Goal: Transaction & Acquisition: Purchase product/service

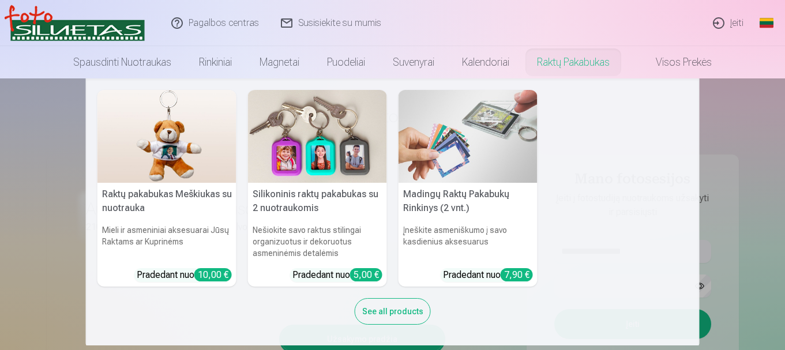
scroll to position [2, 0]
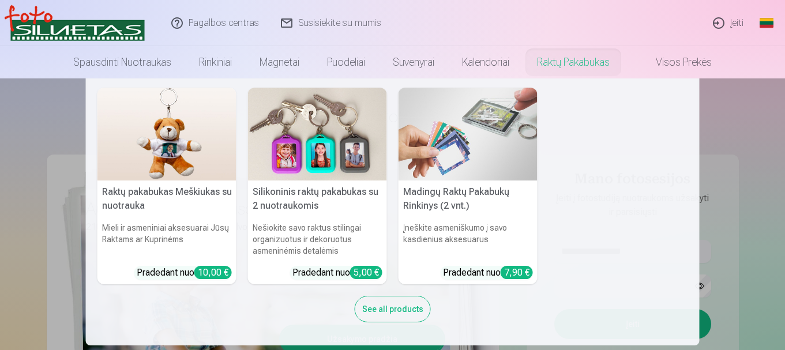
click at [759, 212] on nav "Raktų pakabukas Meškiukas su nuotrauka Mieli ir asmeniniai aksesuarai Jūsų Rakt…" at bounding box center [392, 211] width 785 height 267
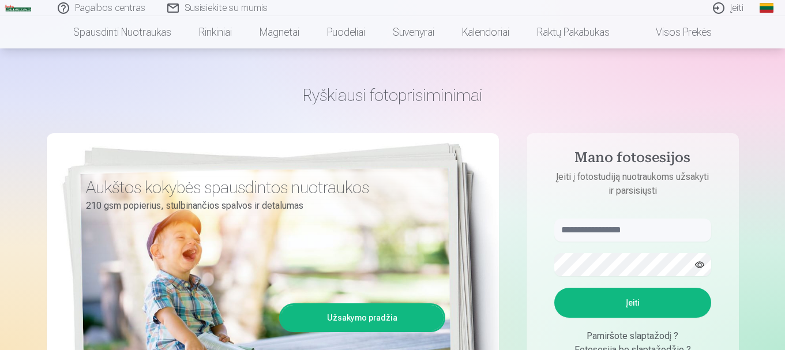
scroll to position [115, 0]
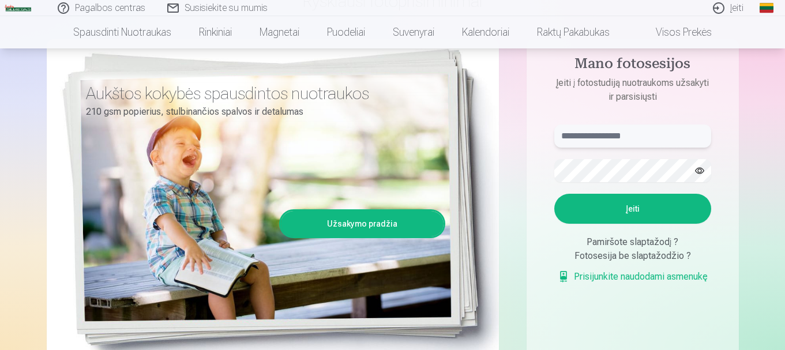
click at [601, 136] on input "text" at bounding box center [632, 136] width 157 height 23
type input "**********"
click at [648, 212] on button "Įeiti" at bounding box center [632, 209] width 157 height 30
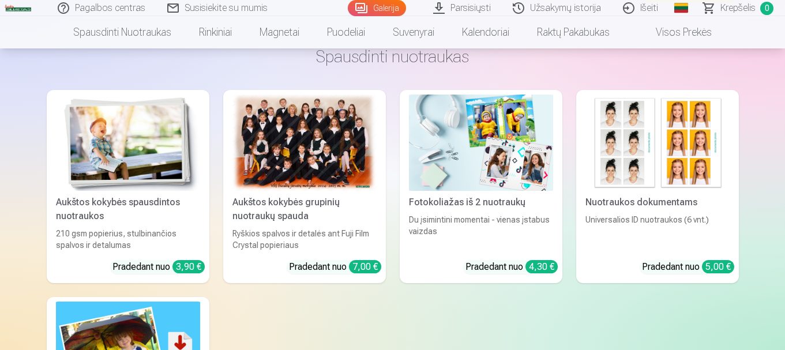
scroll to position [3203, 0]
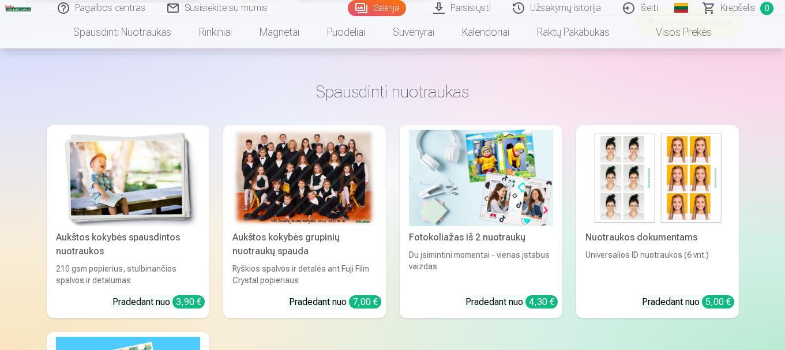
click at [279, 189] on div at bounding box center [304, 178] width 144 height 96
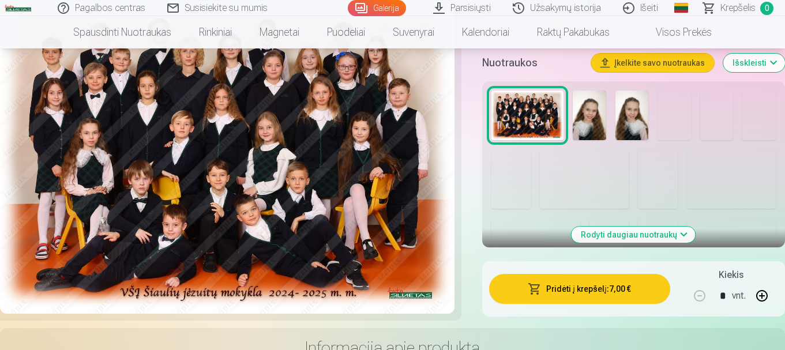
scroll to position [461, 0]
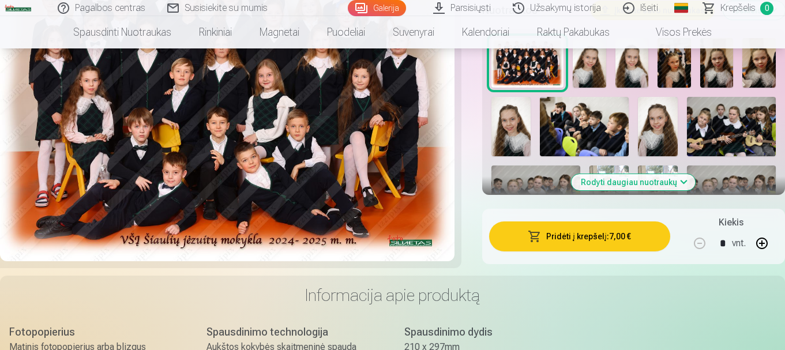
click at [571, 240] on button "Pridėti į krepšelį : 7,00 €" at bounding box center [579, 237] width 181 height 30
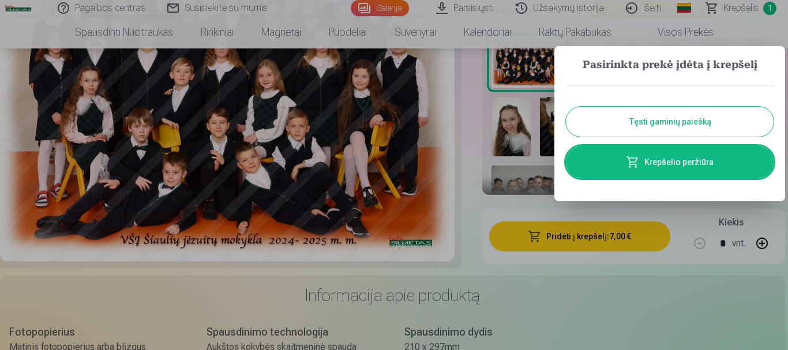
click at [630, 119] on button "Tęsti gaminių paiešką" at bounding box center [670, 122] width 208 height 30
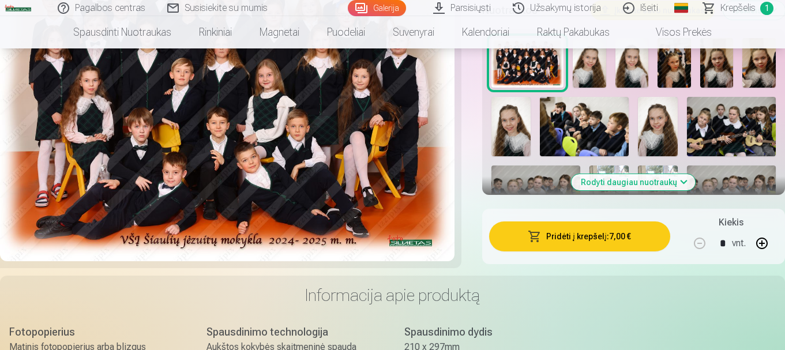
scroll to position [404, 0]
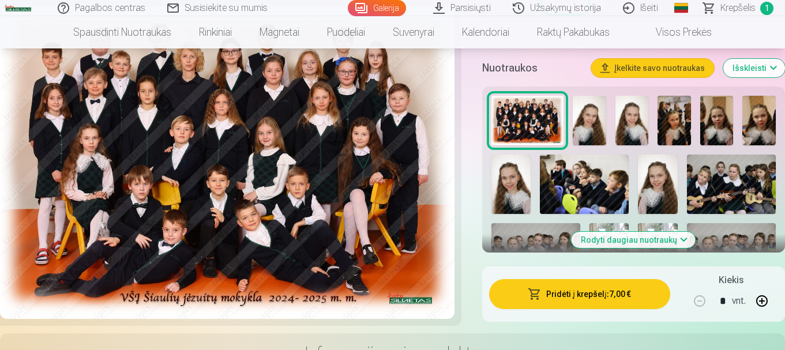
click at [640, 130] on img at bounding box center [632, 121] width 33 height 50
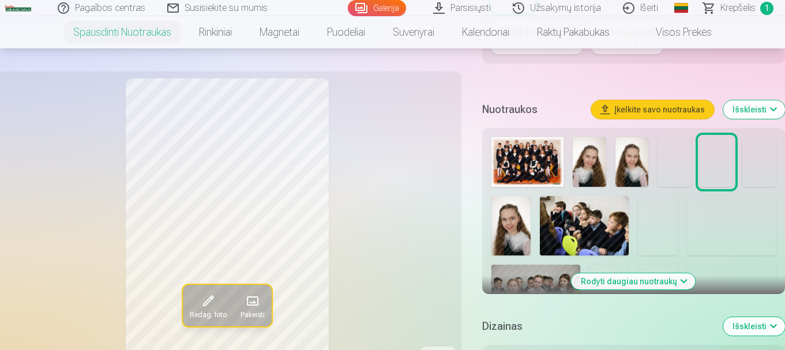
scroll to position [404, 0]
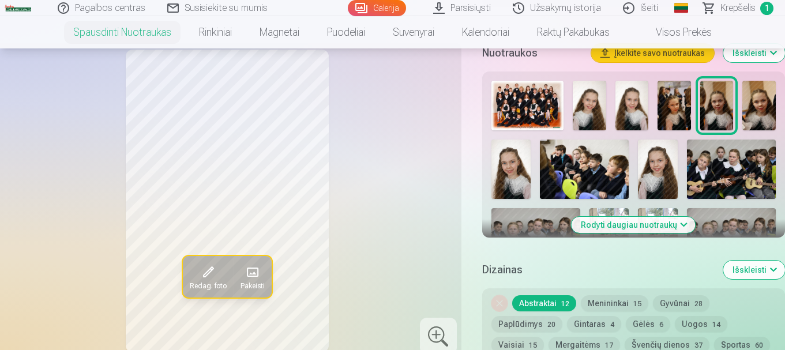
click at [667, 116] on img at bounding box center [674, 106] width 33 height 50
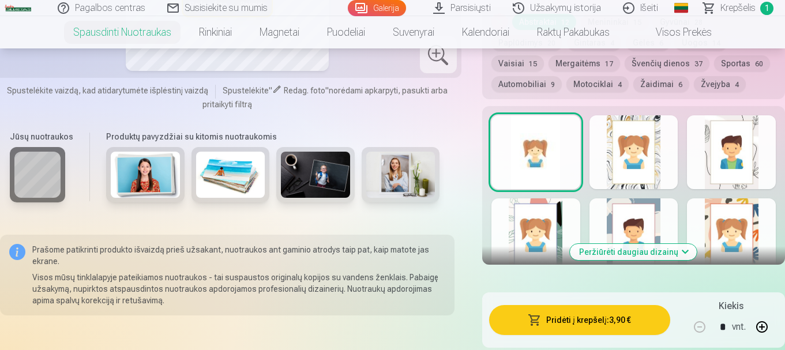
scroll to position [692, 0]
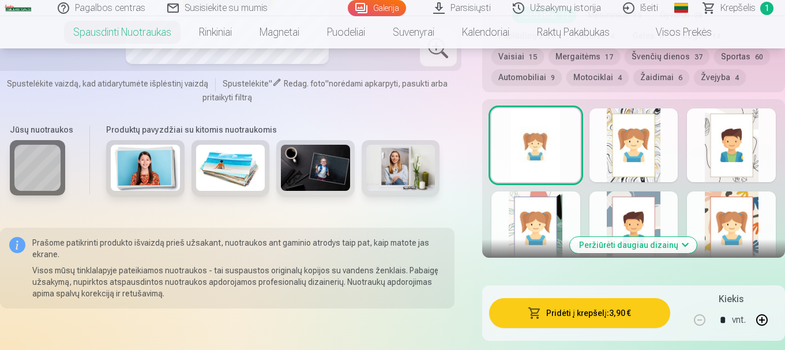
click at [688, 243] on button "Peržiūrėti daugiau dizainų" at bounding box center [633, 245] width 127 height 16
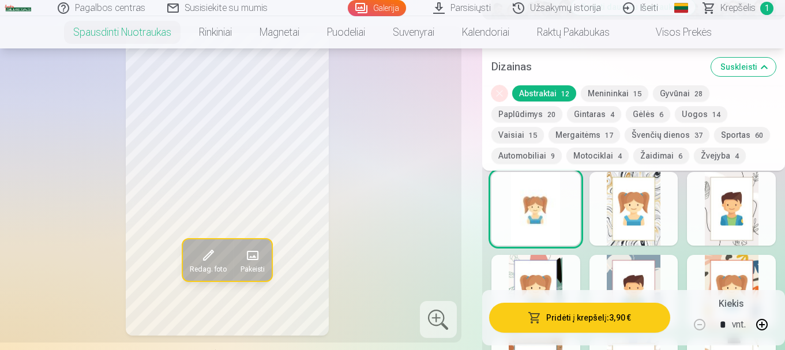
scroll to position [635, 0]
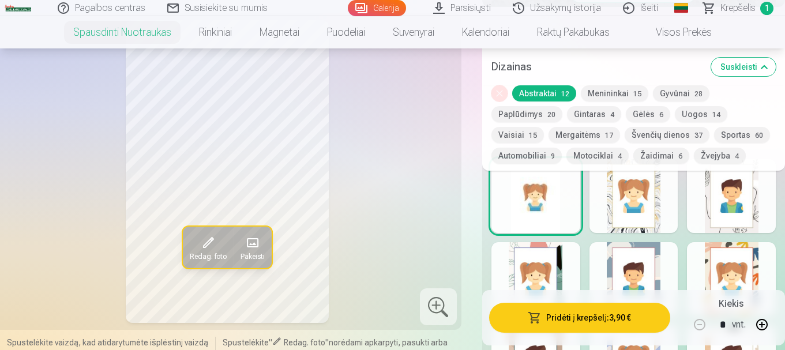
click at [661, 204] on div at bounding box center [634, 196] width 89 height 74
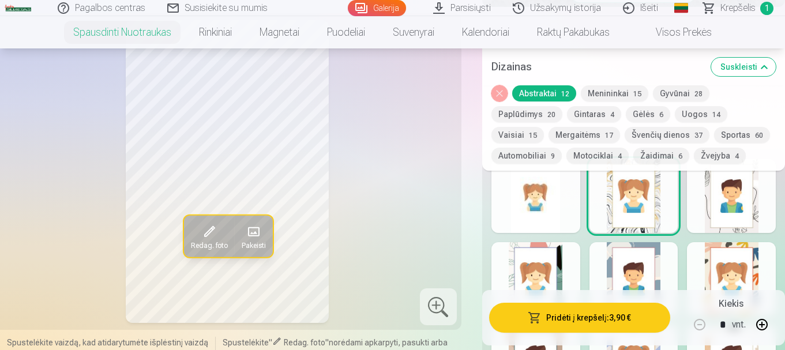
click at [566, 269] on div at bounding box center [535, 279] width 89 height 74
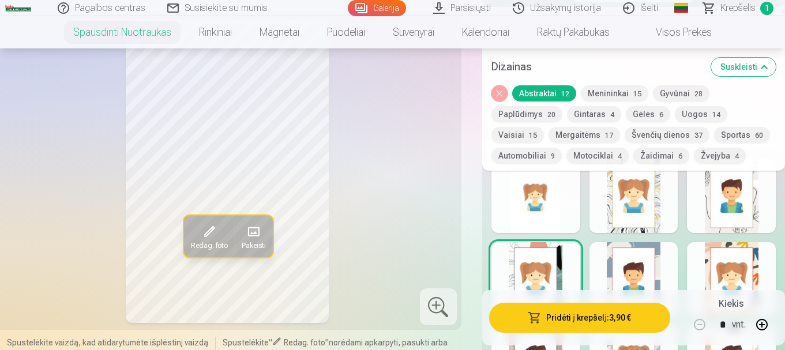
click at [701, 264] on div at bounding box center [731, 279] width 89 height 74
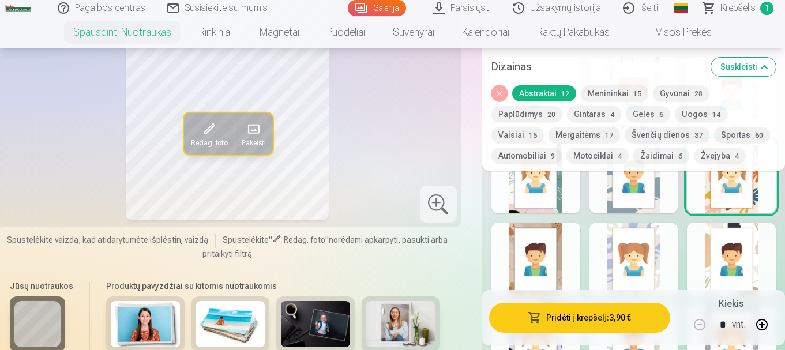
scroll to position [750, 0]
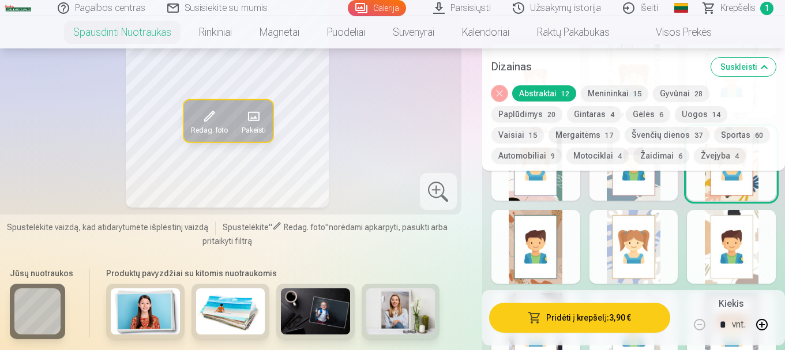
click at [607, 250] on div at bounding box center [634, 247] width 89 height 74
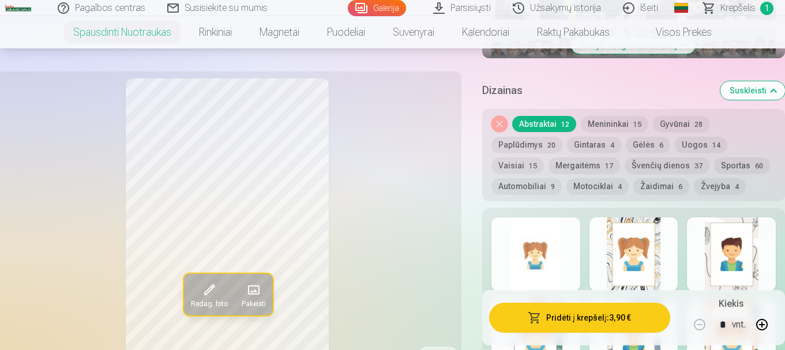
scroll to position [577, 0]
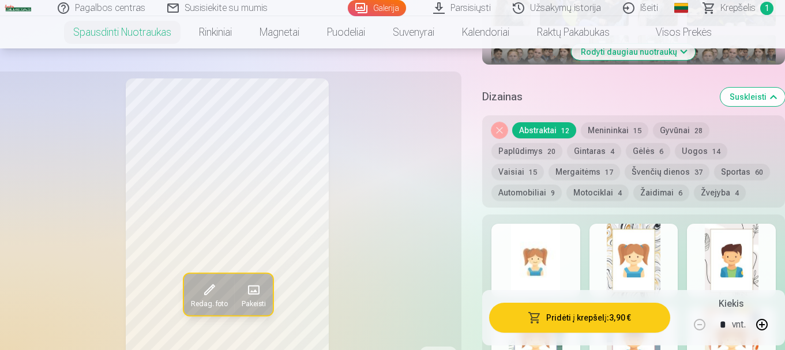
click at [703, 239] on div at bounding box center [731, 261] width 89 height 74
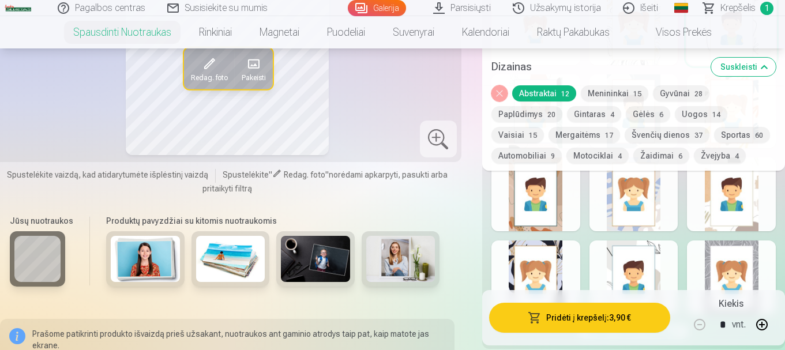
scroll to position [808, 0]
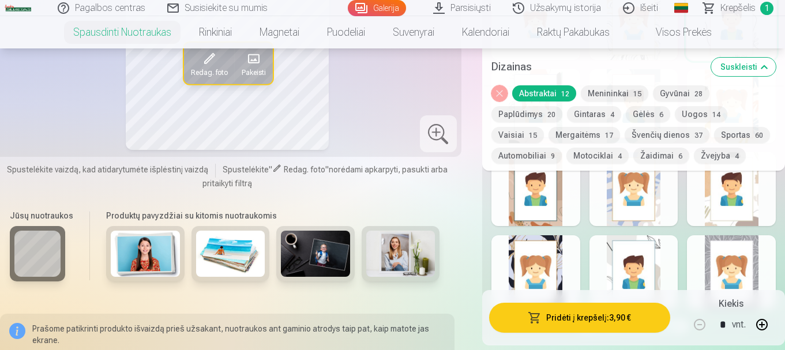
click at [708, 243] on div at bounding box center [731, 272] width 89 height 74
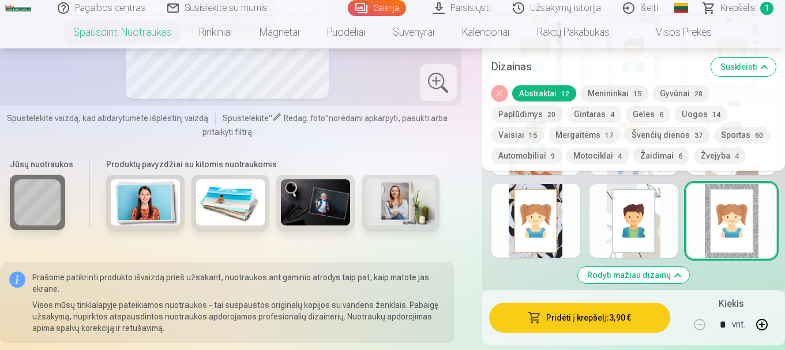
scroll to position [865, 0]
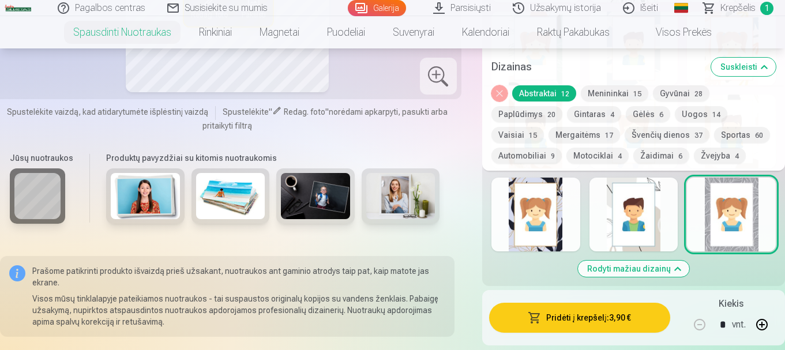
click at [565, 220] on div at bounding box center [535, 215] width 89 height 74
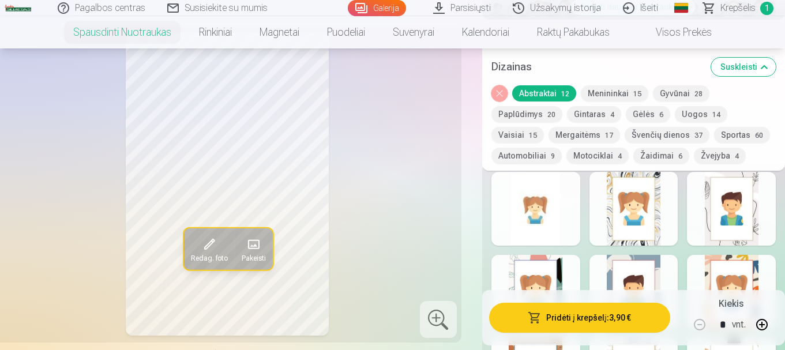
scroll to position [635, 0]
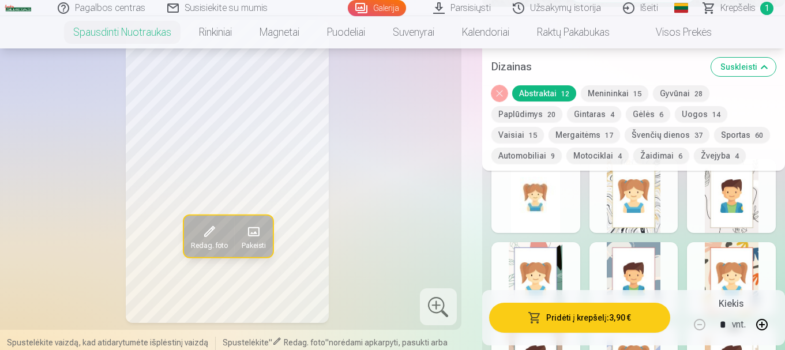
click at [665, 94] on button "Gyvūnai 28" at bounding box center [681, 93] width 57 height 16
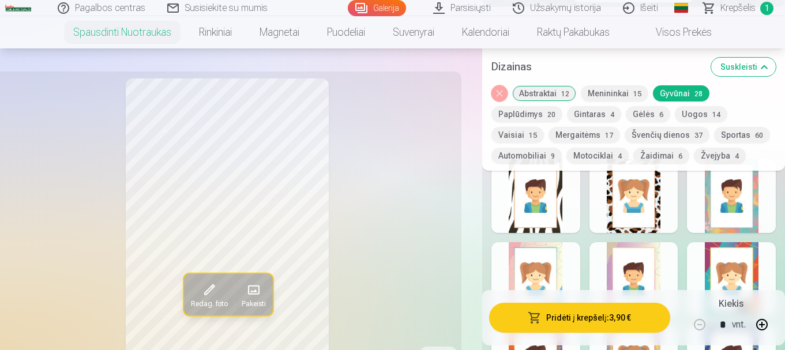
click at [634, 115] on button "Gėlės 6" at bounding box center [648, 114] width 44 height 16
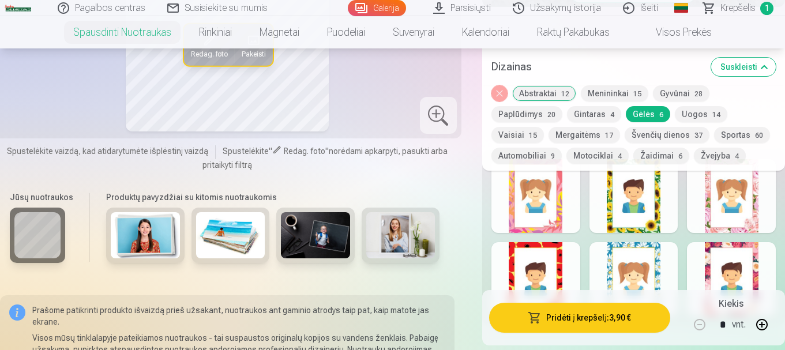
click at [549, 135] on button "Mergaitėms 17" at bounding box center [585, 135] width 72 height 16
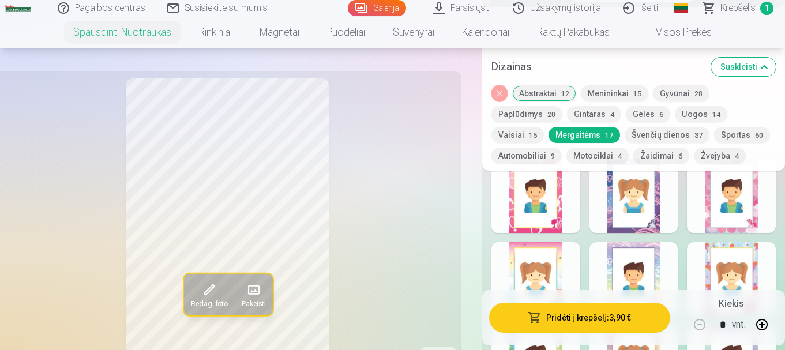
click at [661, 219] on div at bounding box center [634, 196] width 89 height 74
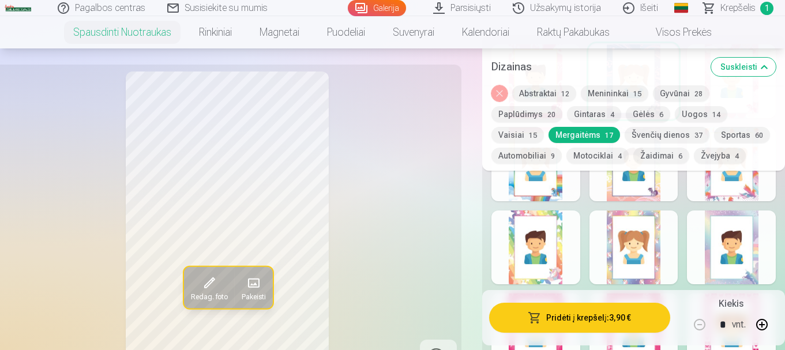
scroll to position [750, 0]
click at [562, 260] on div at bounding box center [535, 247] width 89 height 74
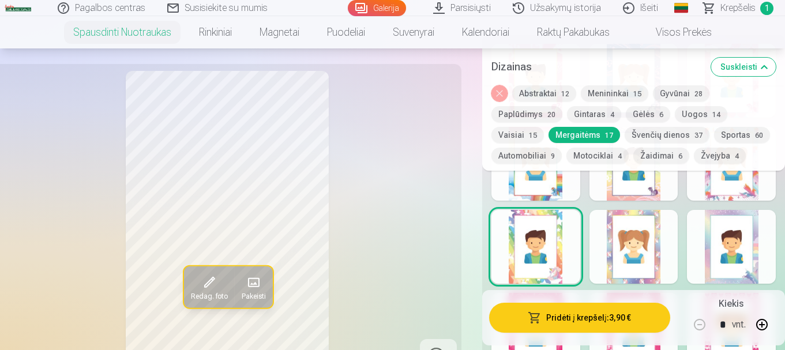
click at [735, 250] on div at bounding box center [731, 247] width 89 height 74
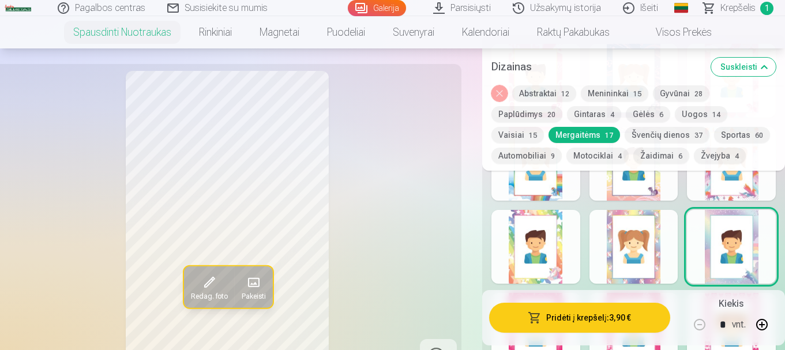
click at [639, 192] on div at bounding box center [634, 164] width 89 height 74
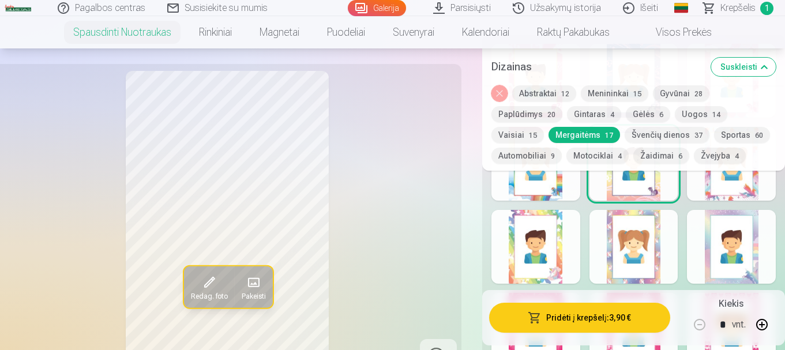
scroll to position [635, 0]
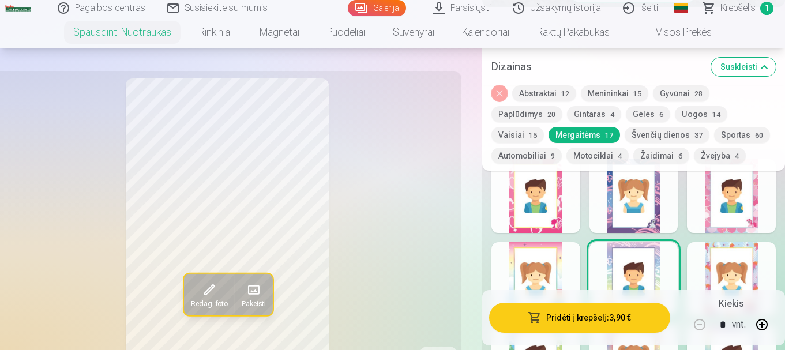
click at [662, 217] on div at bounding box center [634, 196] width 89 height 74
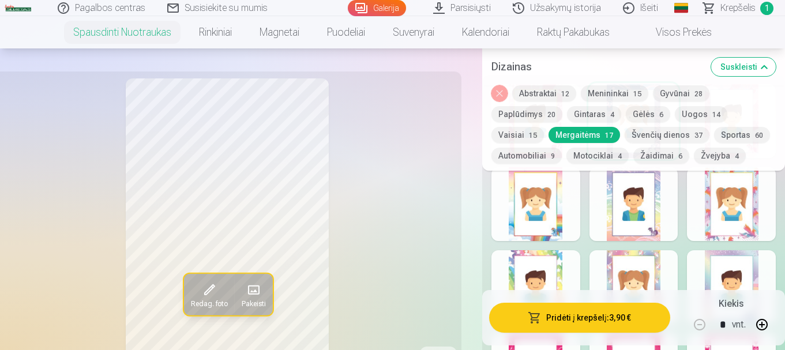
scroll to position [750, 0]
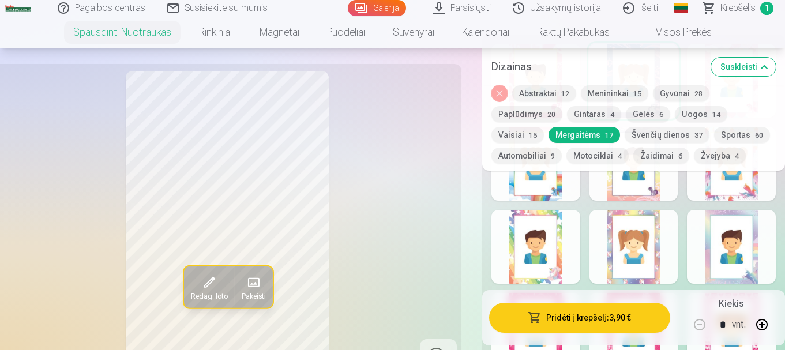
click at [653, 193] on div at bounding box center [634, 164] width 89 height 74
click at [562, 234] on div at bounding box center [535, 247] width 89 height 74
click at [661, 189] on div at bounding box center [634, 164] width 89 height 74
click at [557, 315] on button "Pridėti į krepšelį : 3,90 €" at bounding box center [579, 318] width 181 height 30
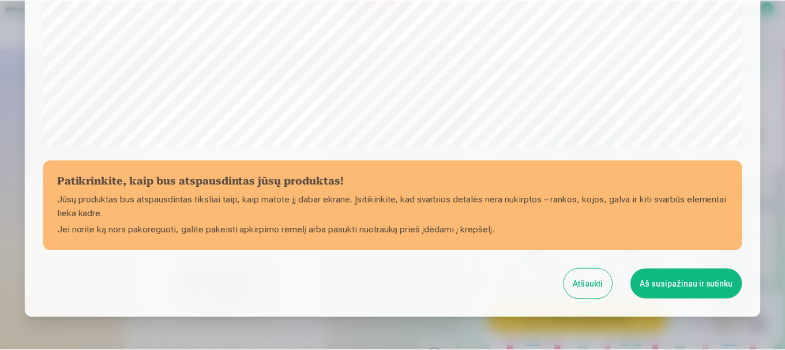
scroll to position [423, 0]
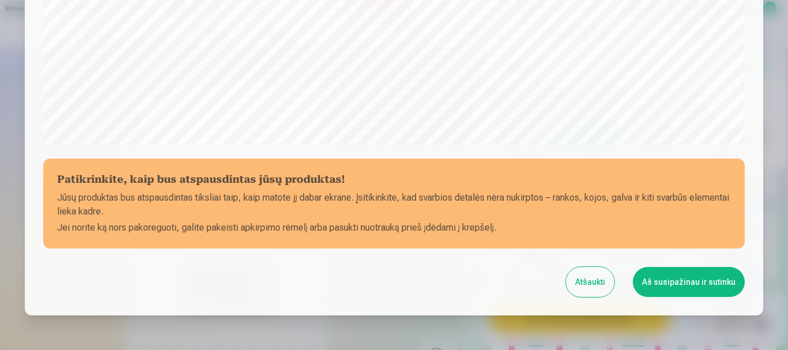
click at [656, 283] on button "Aš susipažinau ir sutinku" at bounding box center [689, 282] width 112 height 30
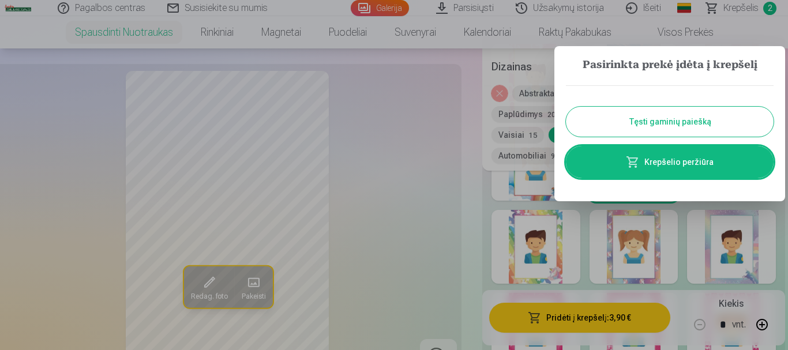
click at [646, 122] on button "Tęsti gaminių paiešką" at bounding box center [670, 122] width 208 height 30
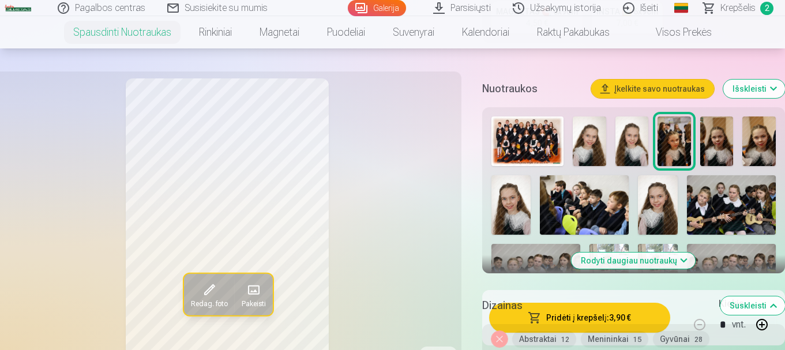
scroll to position [404, 0]
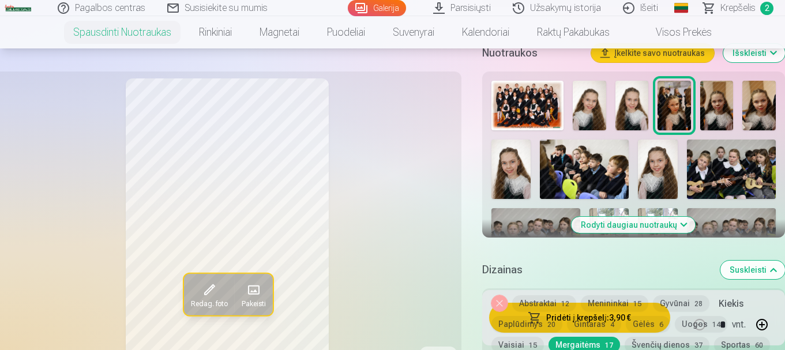
click at [681, 223] on button "Rodyti daugiau nuotraukų" at bounding box center [634, 225] width 124 height 16
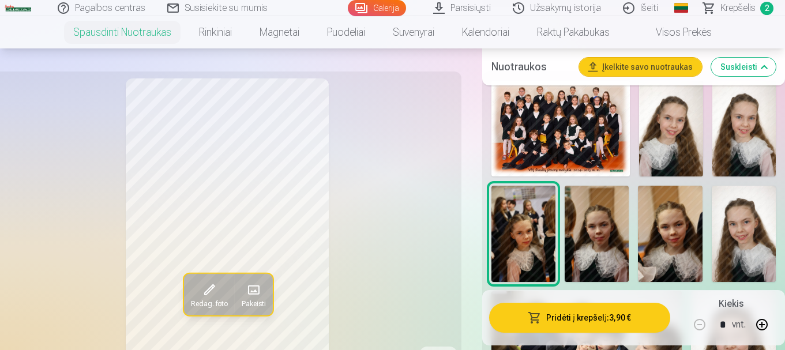
click at [740, 147] on img at bounding box center [743, 129] width 63 height 96
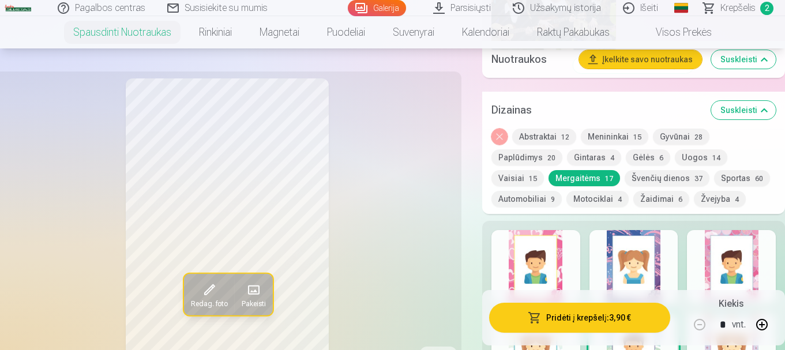
scroll to position [1154, 0]
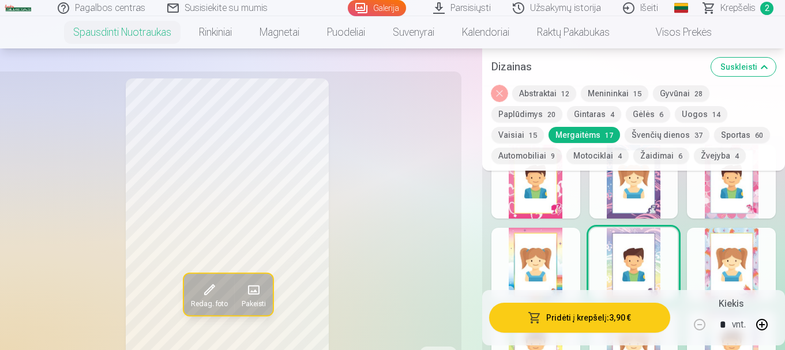
click at [700, 113] on button "Uogos 14" at bounding box center [701, 114] width 52 height 16
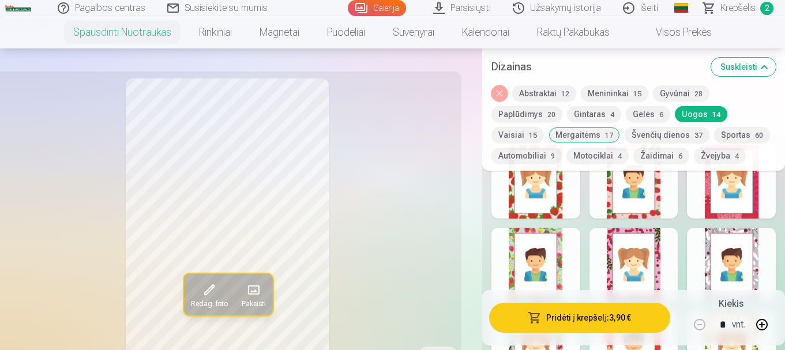
click at [613, 92] on button "Menininkai 15" at bounding box center [614, 93] width 67 height 16
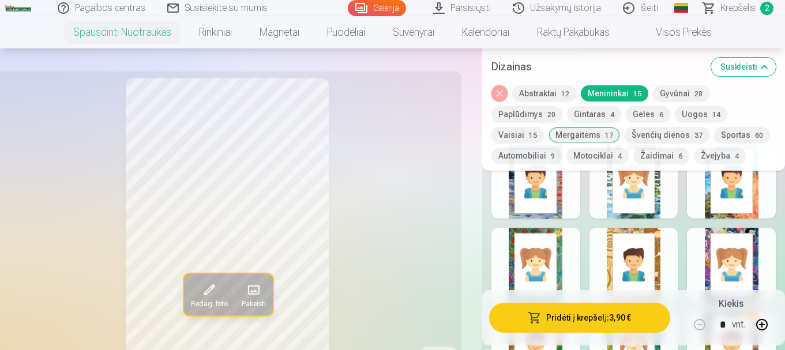
click at [678, 96] on button "Gyvūnai 28" at bounding box center [681, 93] width 57 height 16
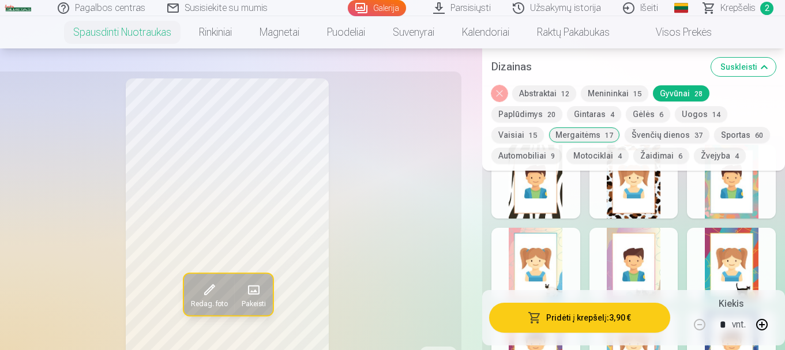
click at [618, 87] on button "Menininkai 15" at bounding box center [614, 93] width 67 height 16
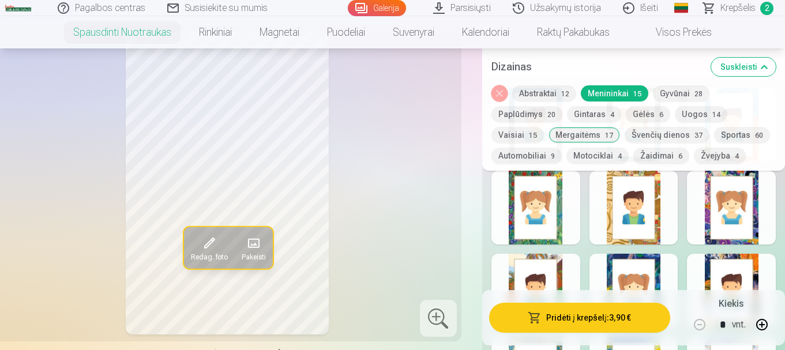
scroll to position [1211, 0]
click at [704, 204] on div at bounding box center [731, 207] width 89 height 74
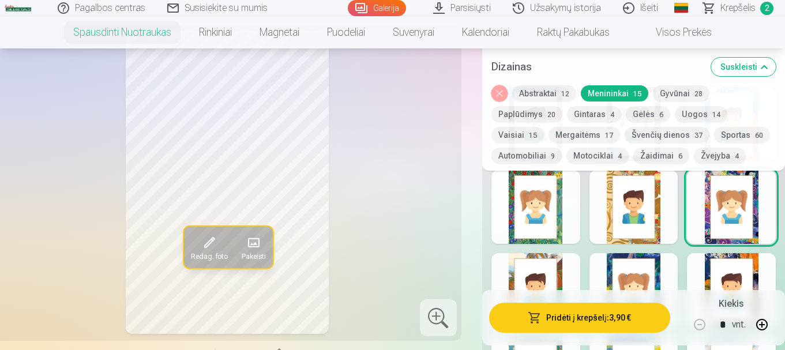
click at [706, 258] on div at bounding box center [731, 290] width 89 height 74
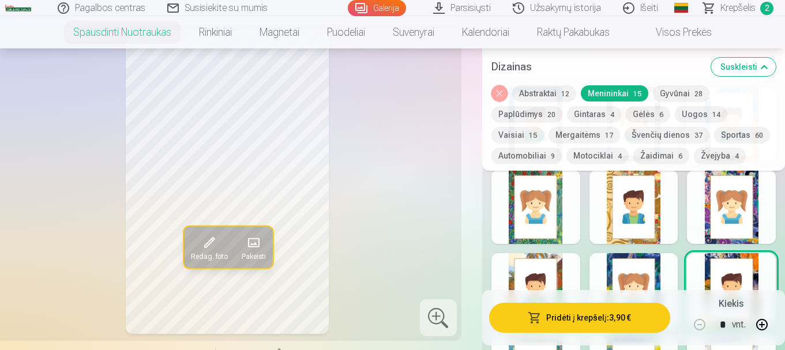
click at [662, 266] on div at bounding box center [634, 290] width 89 height 74
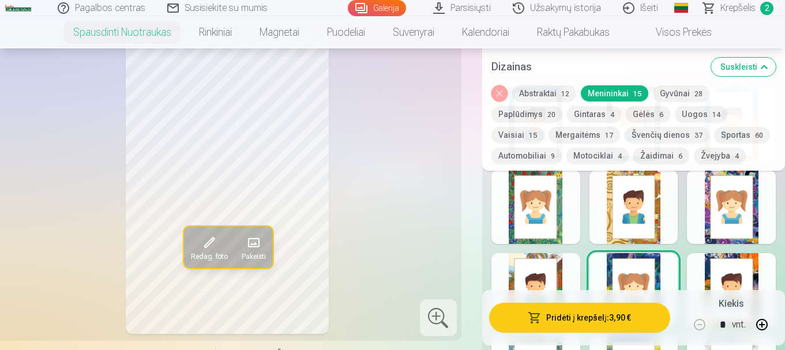
click at [564, 267] on div at bounding box center [535, 290] width 89 height 74
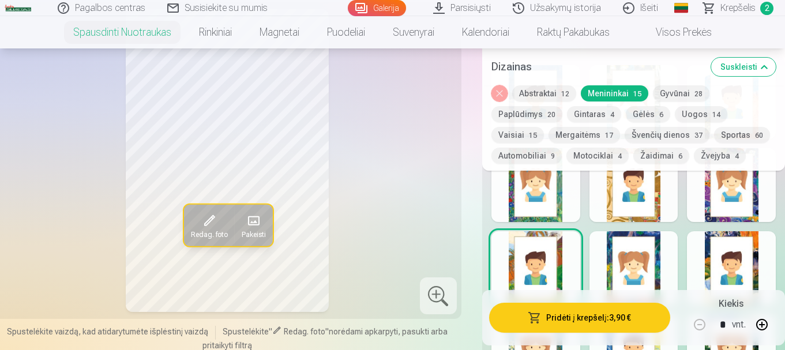
scroll to position [1327, 0]
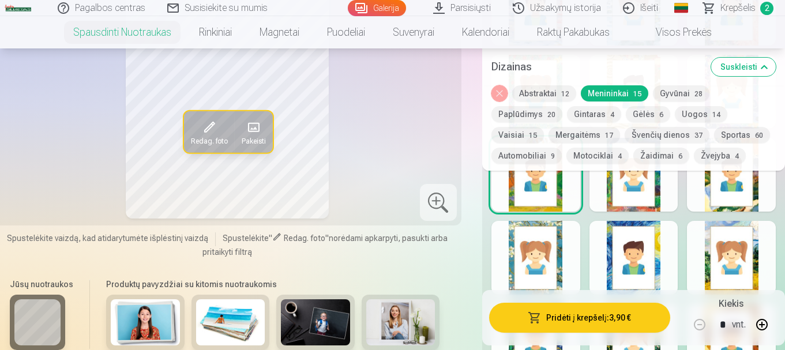
click at [560, 256] on div at bounding box center [535, 258] width 89 height 74
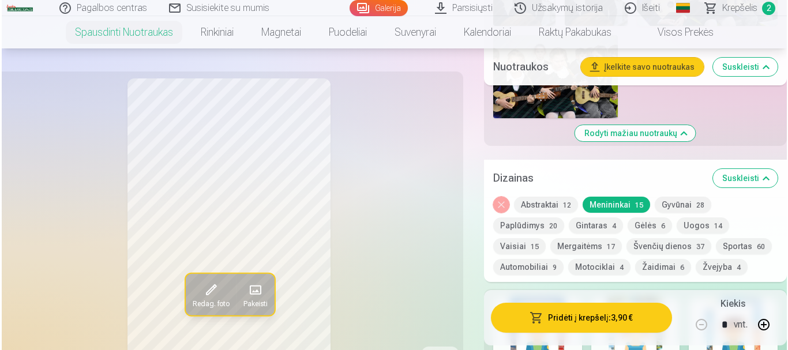
scroll to position [1154, 0]
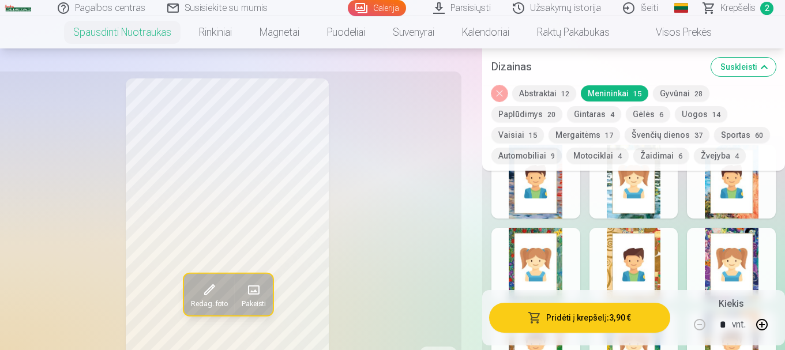
click at [580, 315] on button "Pridėti į krepšelį : 3,90 €" at bounding box center [579, 318] width 181 height 30
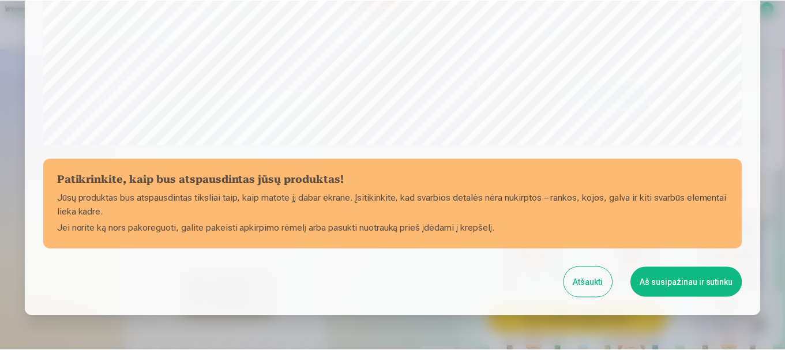
scroll to position [481, 0]
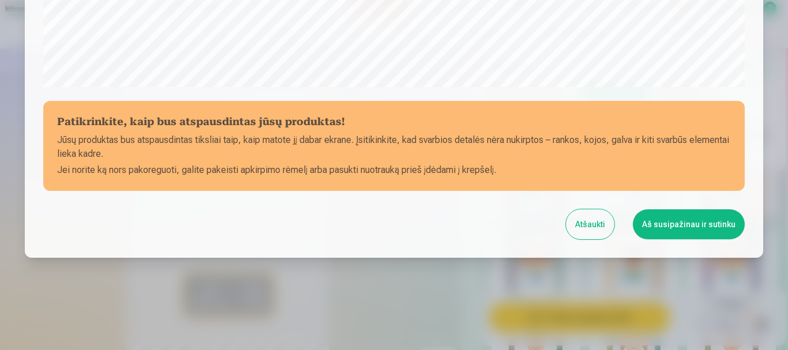
click at [682, 228] on button "Aš susipažinau ir sutinku" at bounding box center [689, 224] width 112 height 30
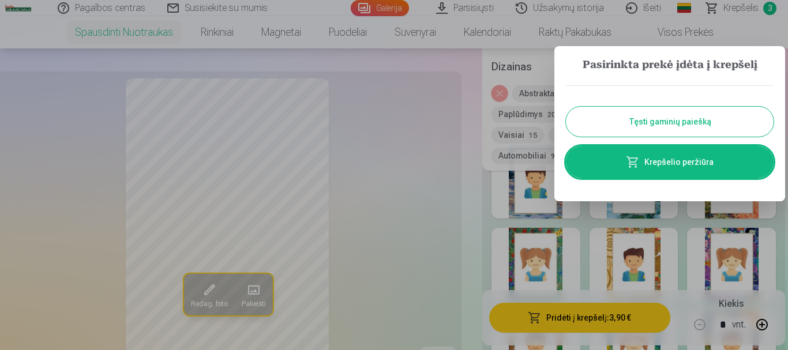
click at [665, 161] on link "Krepšelio peržiūra" at bounding box center [670, 162] width 208 height 32
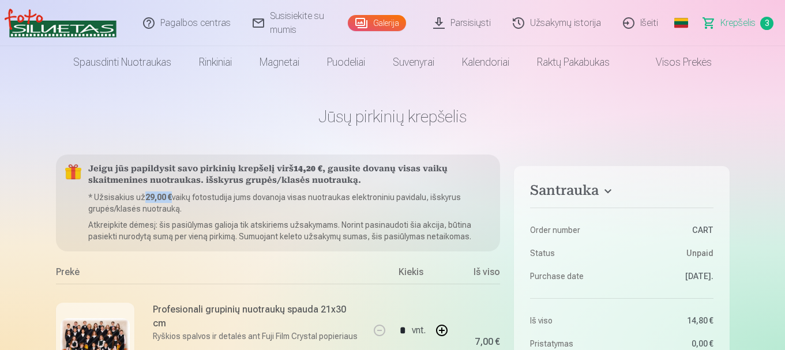
drag, startPoint x: 143, startPoint y: 197, endPoint x: 170, endPoint y: 200, distance: 27.2
click at [170, 200] on p "* Užsisakius už 29,00 € vaikų fotostudija jums dovanoja visas nuotraukas elektr…" at bounding box center [289, 203] width 403 height 23
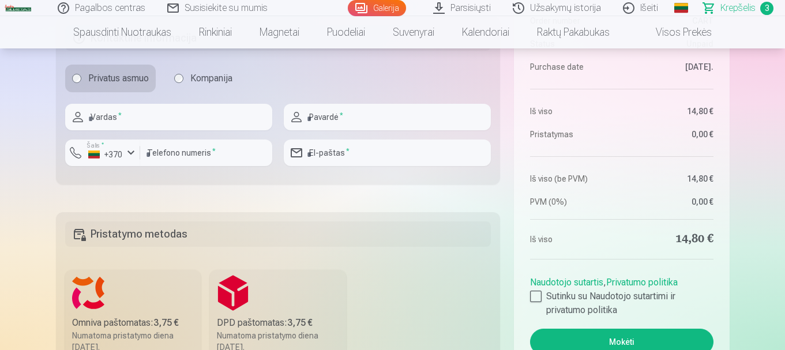
scroll to position [635, 0]
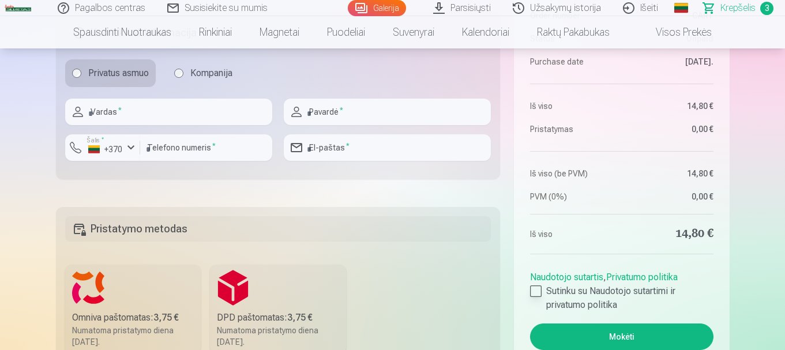
click at [534, 292] on div at bounding box center [536, 292] width 12 height 12
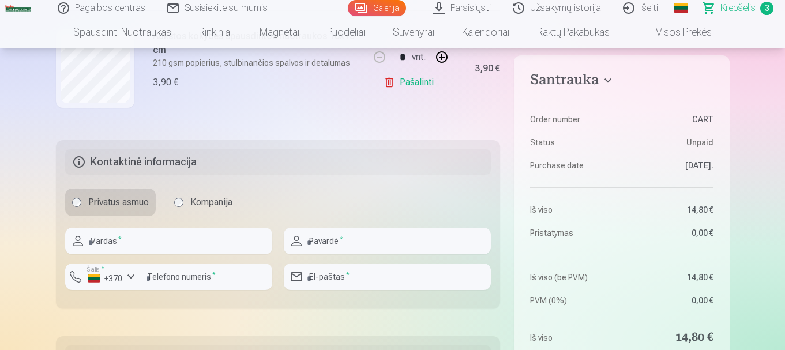
scroll to position [577, 0]
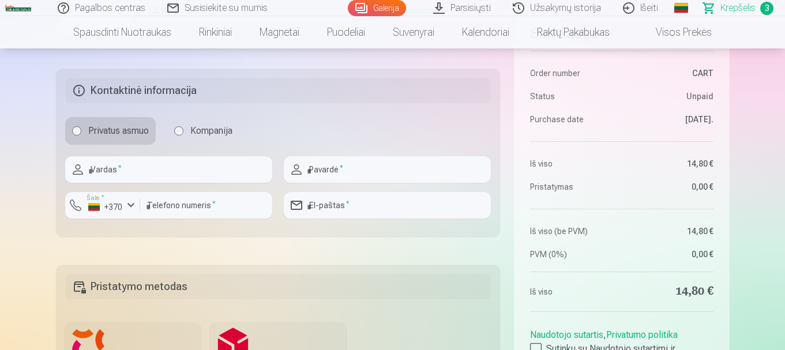
click at [77, 174] on div "Vardas *" at bounding box center [168, 169] width 207 height 27
click at [101, 171] on input "text" at bounding box center [168, 169] width 207 height 27
click at [89, 171] on input "****" at bounding box center [168, 169] width 207 height 27
click at [93, 171] on input "****" at bounding box center [168, 169] width 207 height 27
click at [89, 172] on input "****" at bounding box center [168, 169] width 207 height 27
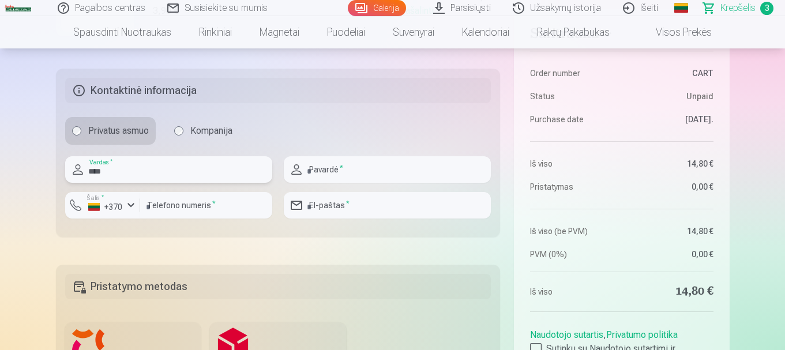
type input "****"
click at [324, 171] on input "text" at bounding box center [387, 169] width 207 height 27
type input "*"
type input "**********"
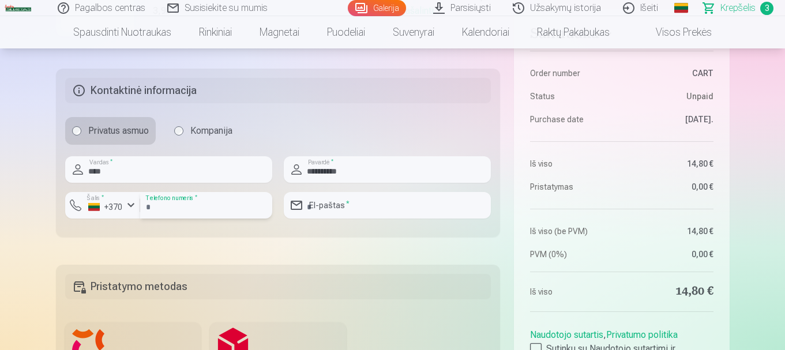
click at [144, 207] on input "number" at bounding box center [206, 205] width 132 height 27
click at [149, 201] on input "number" at bounding box center [206, 205] width 132 height 27
type input "********"
click at [332, 209] on input "email" at bounding box center [387, 205] width 207 height 27
type input "**********"
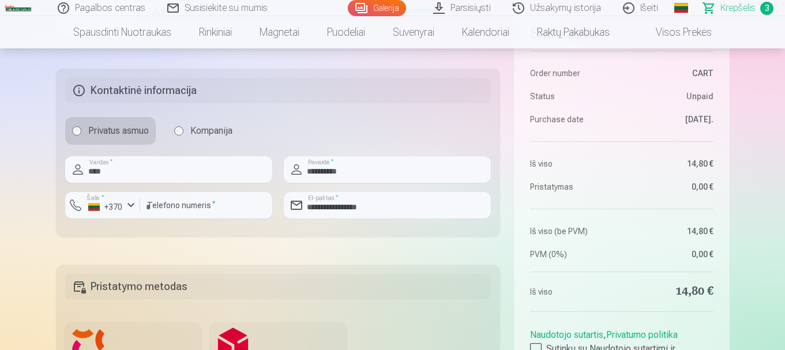
click at [218, 279] on h5 "Pristatymo metodas" at bounding box center [278, 286] width 426 height 25
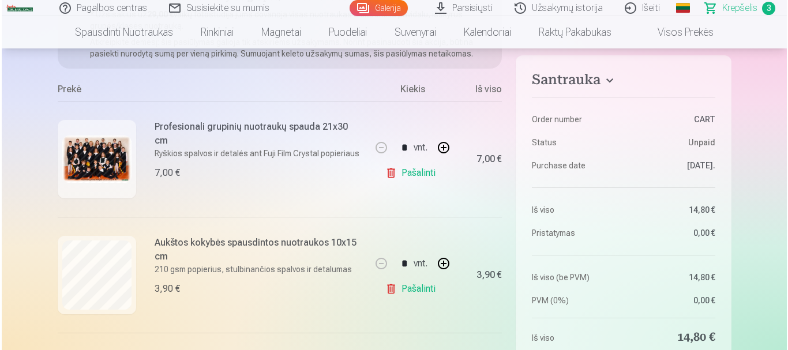
scroll to position [173, 0]
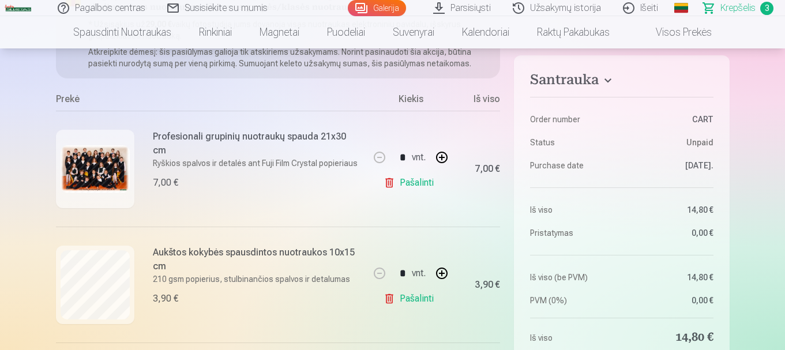
click at [87, 179] on img at bounding box center [95, 169] width 69 height 48
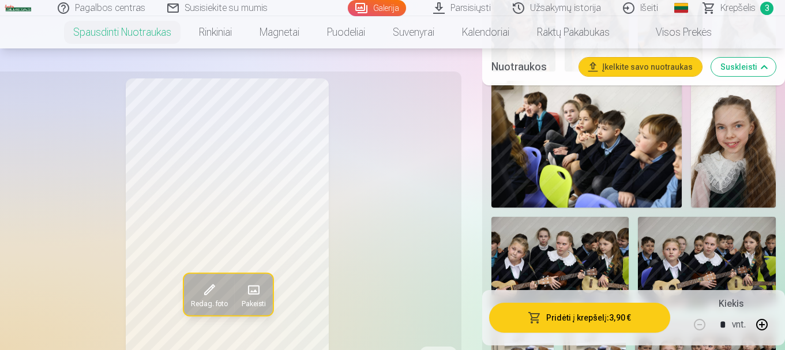
scroll to position [519, 0]
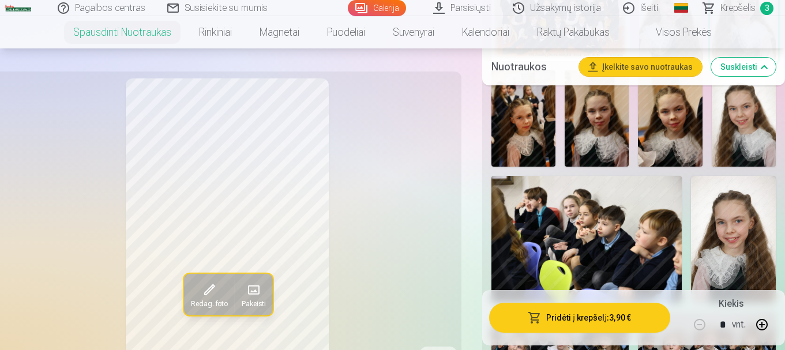
click at [737, 10] on span "Krepšelis" at bounding box center [738, 8] width 35 height 14
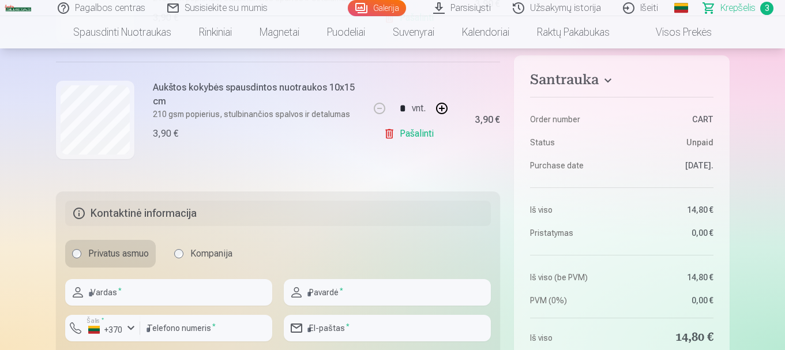
scroll to position [577, 0]
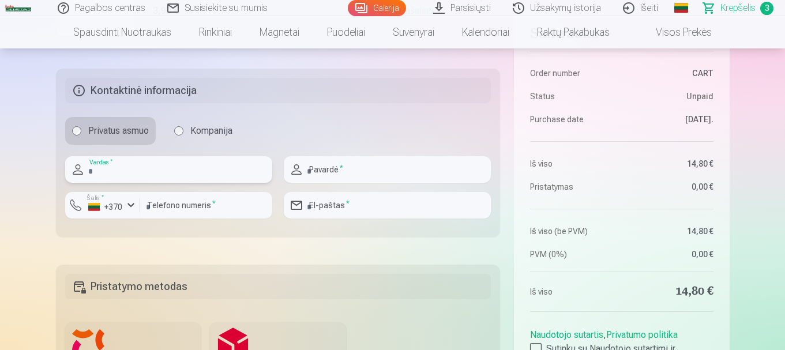
click at [164, 163] on input "text" at bounding box center [168, 169] width 207 height 27
type input "****"
click at [174, 206] on input "number" at bounding box center [206, 205] width 132 height 27
type input "********"
click at [343, 169] on input "text" at bounding box center [387, 169] width 207 height 27
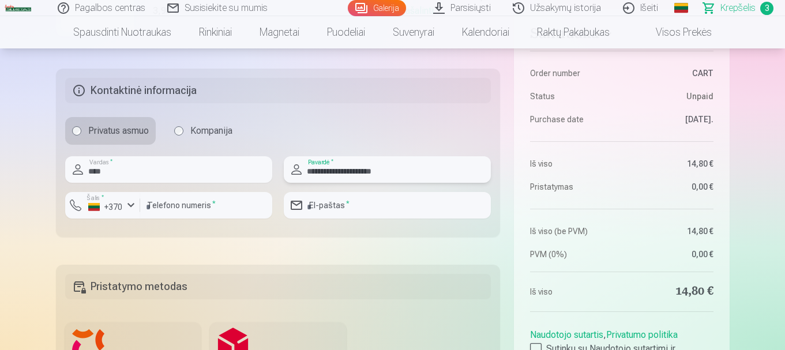
click at [377, 168] on input "**********" at bounding box center [387, 169] width 207 height 27
type input "**********"
click at [356, 206] on input "email" at bounding box center [387, 205] width 207 height 27
type input "**********"
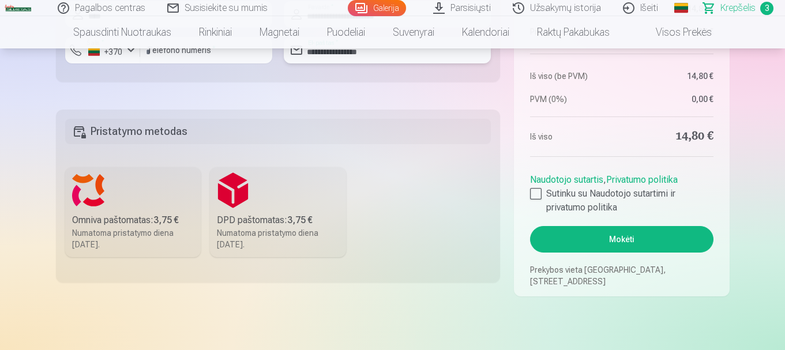
scroll to position [808, 0]
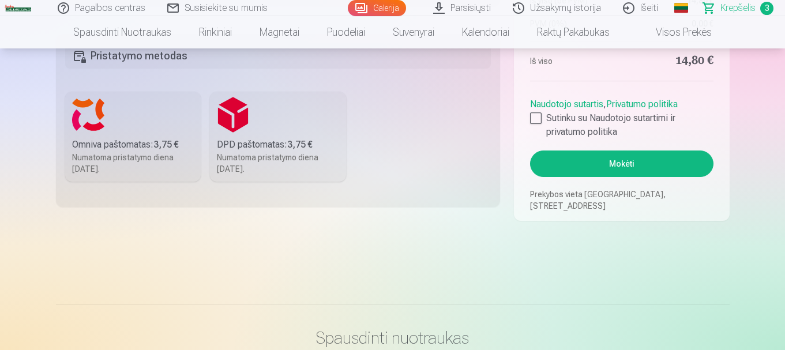
click at [149, 115] on label "Omniva paštomatas : 3,75 € Numatoma pristatymo diena 13.09.2025." at bounding box center [133, 137] width 136 height 90
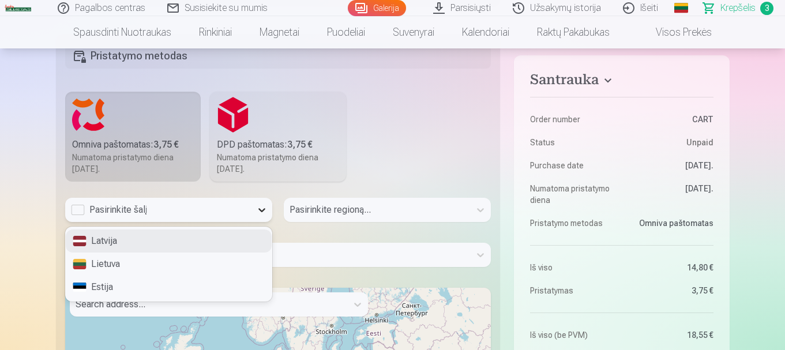
click at [260, 211] on icon at bounding box center [262, 210] width 12 height 12
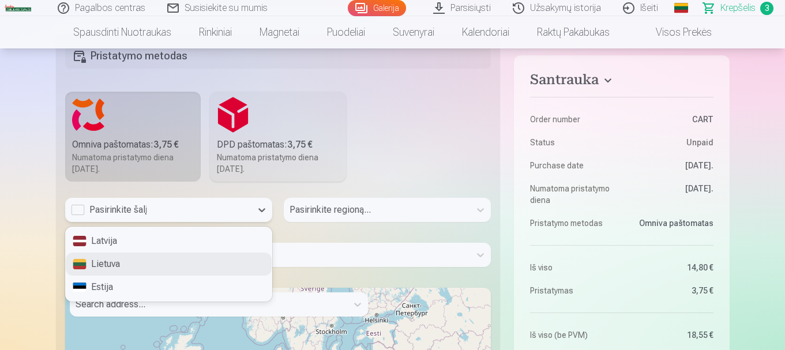
click at [124, 261] on div "Lietuva" at bounding box center [169, 264] width 206 height 23
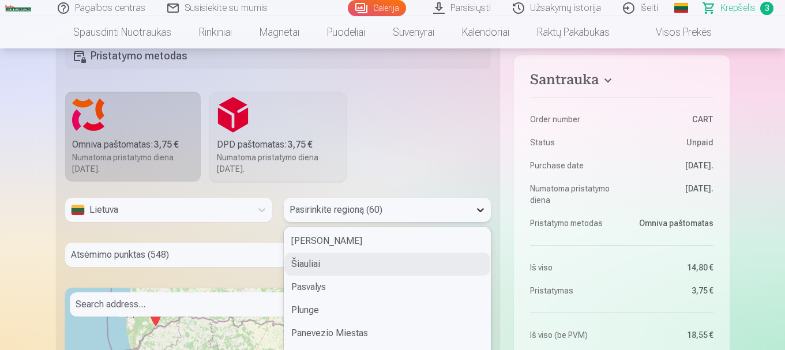
click at [483, 211] on div "60 results available. Use Up and Down to choose options, press Enter to select …" at bounding box center [387, 210] width 207 height 24
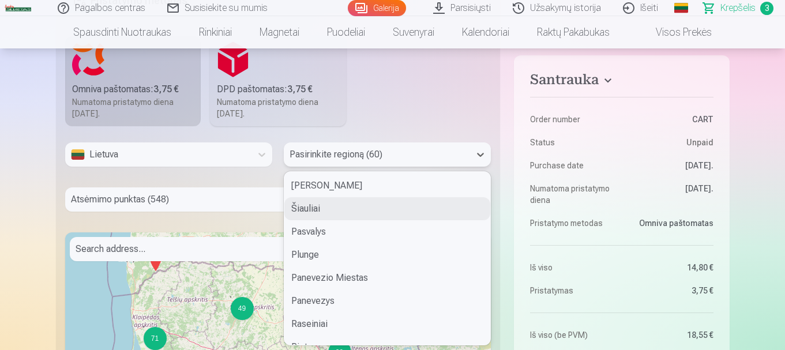
click at [454, 207] on div "Šiauliai" at bounding box center [387, 208] width 206 height 23
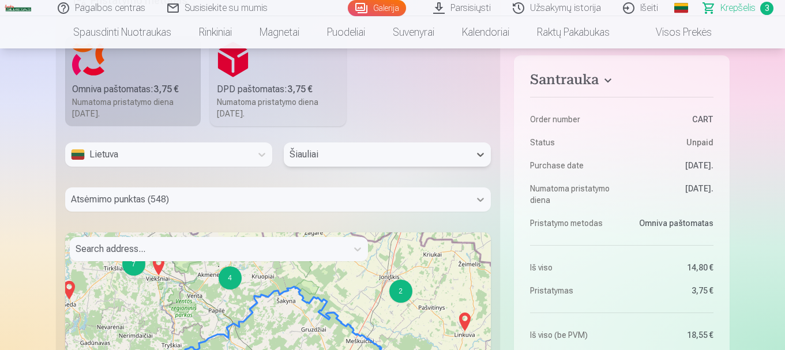
click at [479, 200] on div "Atsėmimo punktas (548)" at bounding box center [278, 199] width 426 height 24
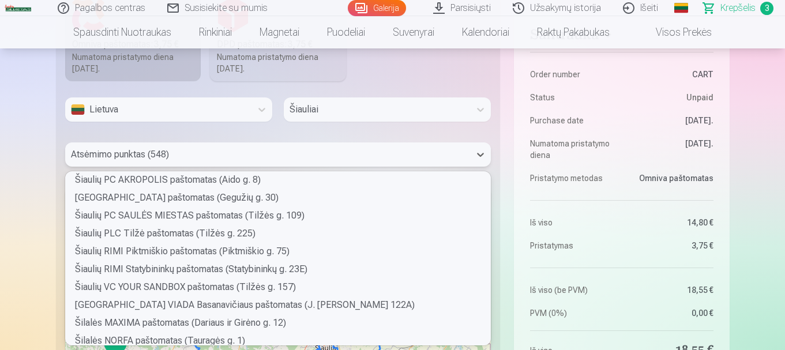
scroll to position [9396, 0]
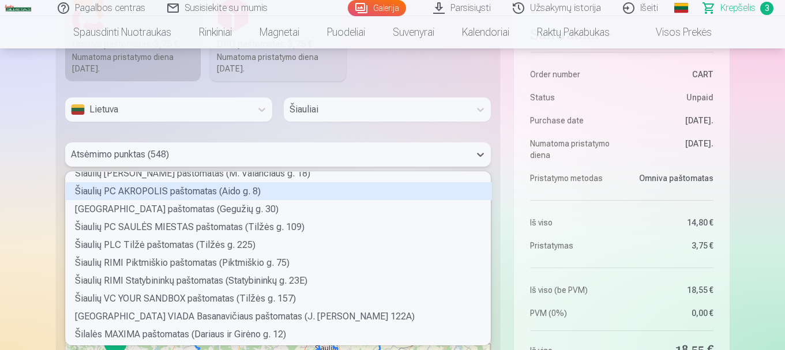
click at [174, 190] on div "Šiaulių PC AKROPOLIS paštomatas (Aido g. 8)" at bounding box center [279, 191] width 426 height 18
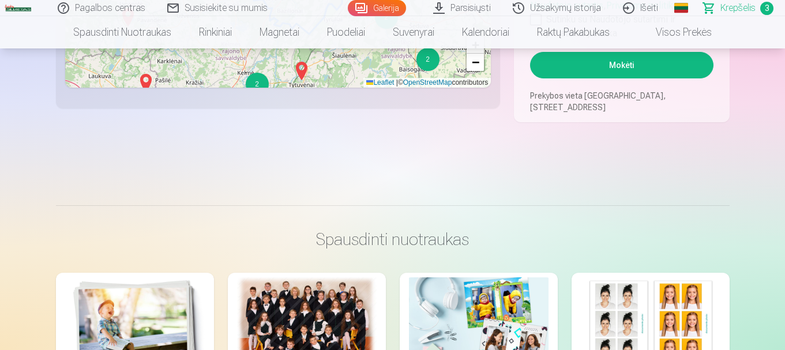
scroll to position [1139, 0]
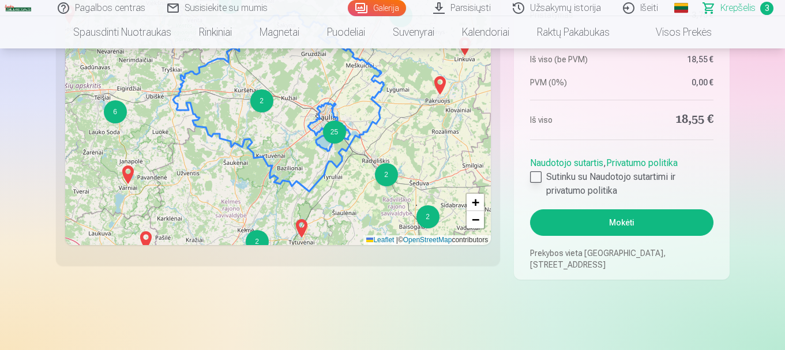
click at [535, 178] on div at bounding box center [536, 177] width 12 height 12
click at [661, 218] on button "Mokėti" at bounding box center [621, 222] width 183 height 27
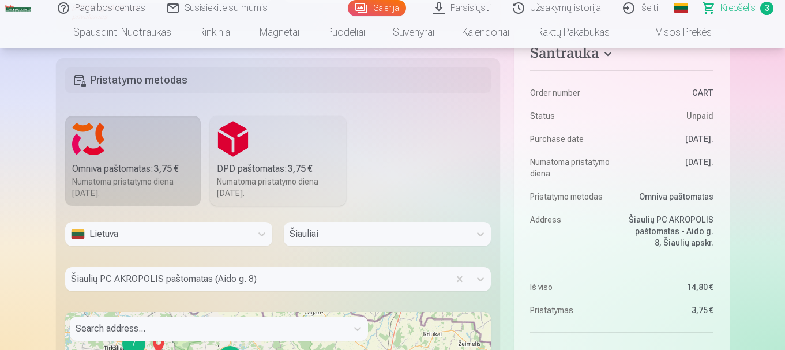
scroll to position [620, 0]
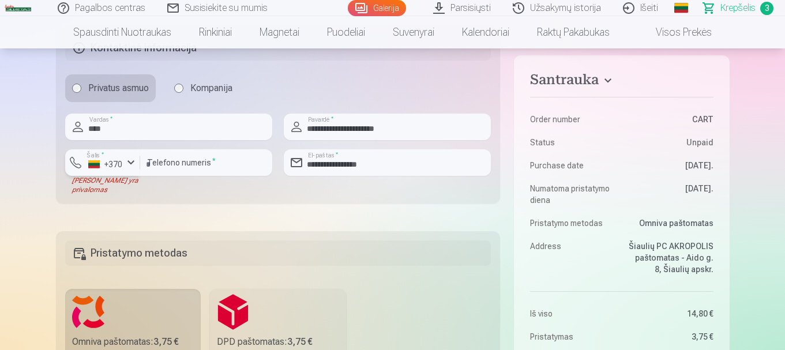
click at [133, 160] on div "button" at bounding box center [131, 163] width 14 height 14
click at [140, 193] on li "+370 Lietuva" at bounding box center [126, 189] width 105 height 23
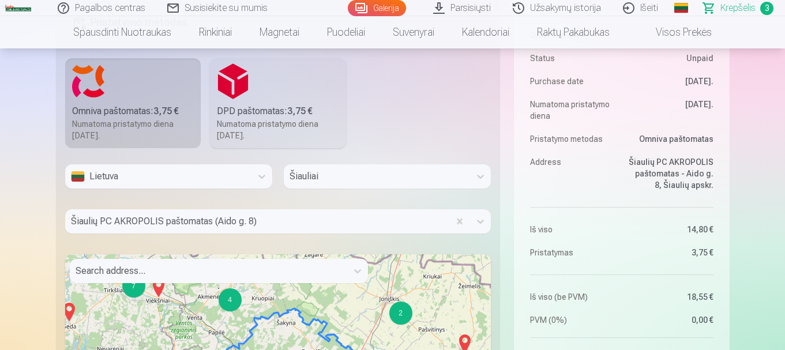
scroll to position [1139, 0]
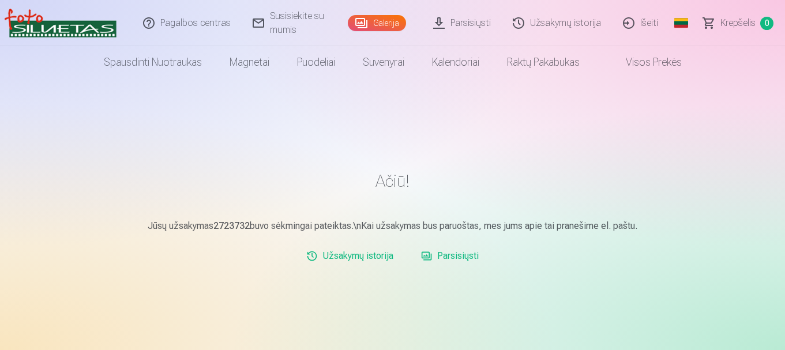
click at [376, 24] on link "Galerija" at bounding box center [377, 23] width 58 height 16
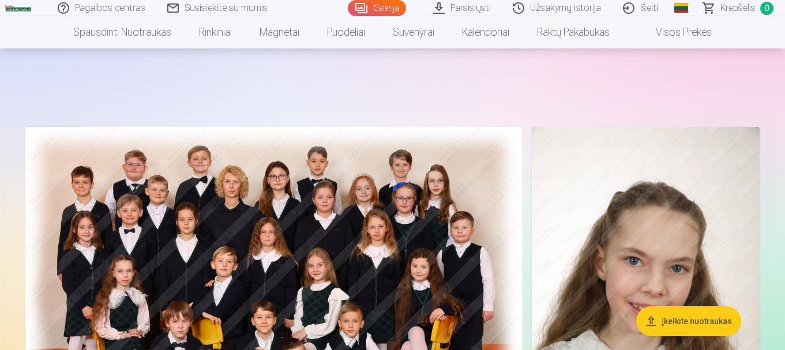
scroll to position [58, 0]
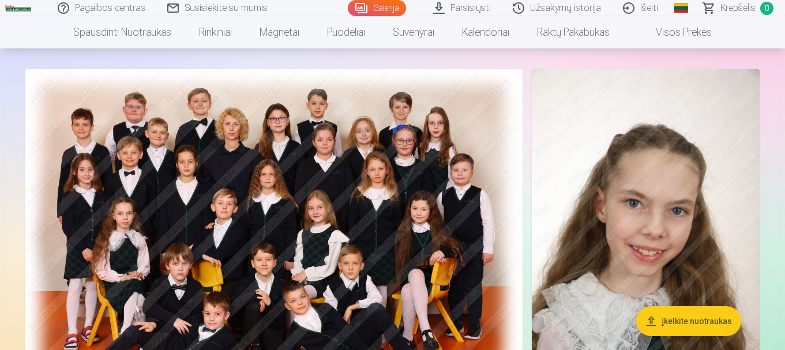
click at [373, 289] on img at bounding box center [273, 240] width 497 height 342
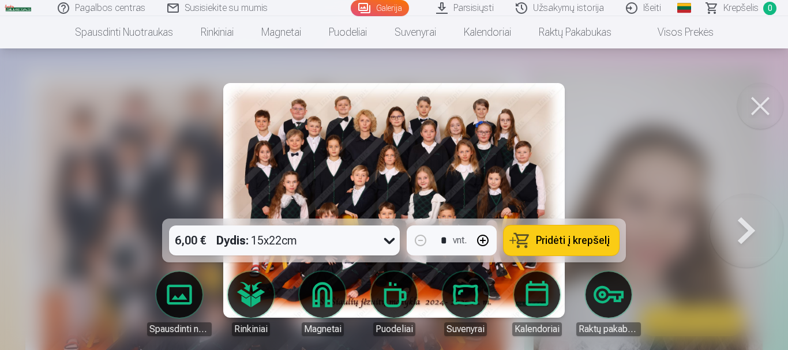
click at [460, 159] on img at bounding box center [393, 200] width 341 height 235
click at [388, 240] on icon at bounding box center [389, 240] width 18 height 18
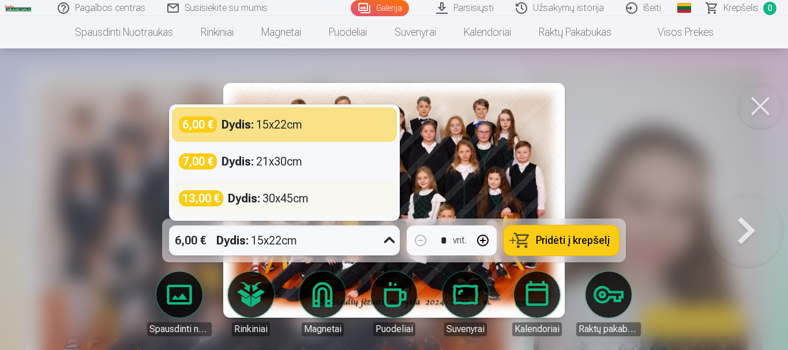
click at [275, 205] on div "Dydis : 30x45cm" at bounding box center [268, 198] width 81 height 16
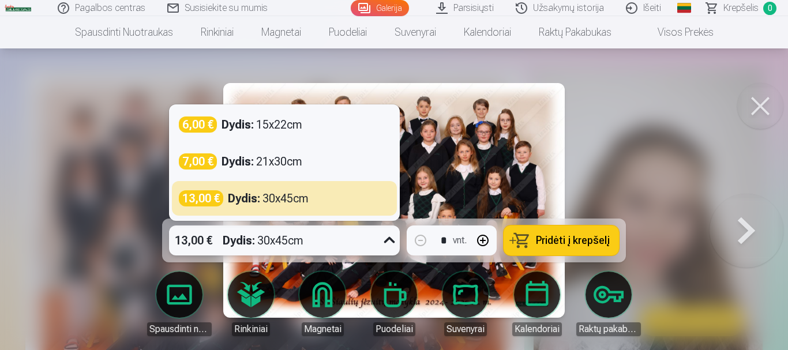
click at [389, 239] on icon at bounding box center [389, 240] width 18 height 18
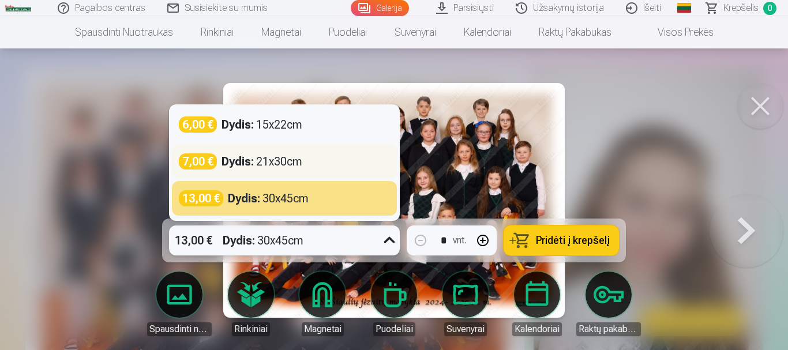
click at [344, 172] on div "7,00 € Dydis : 21x30cm" at bounding box center [284, 161] width 225 height 35
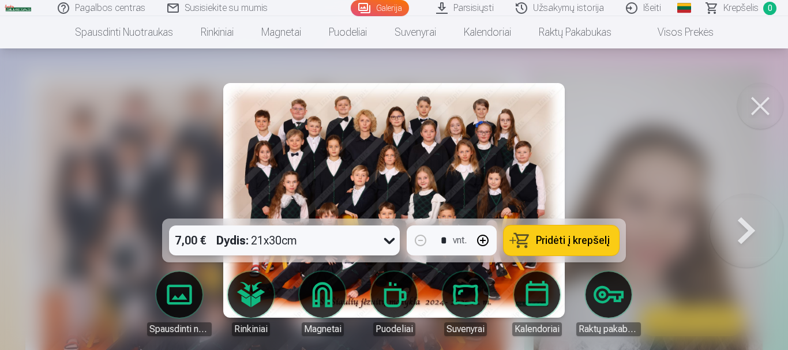
click at [750, 207] on button at bounding box center [747, 200] width 74 height 13
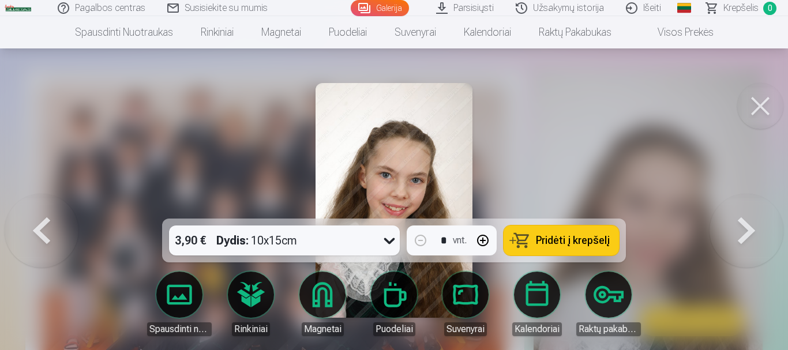
click at [698, 184] on div at bounding box center [394, 175] width 788 height 350
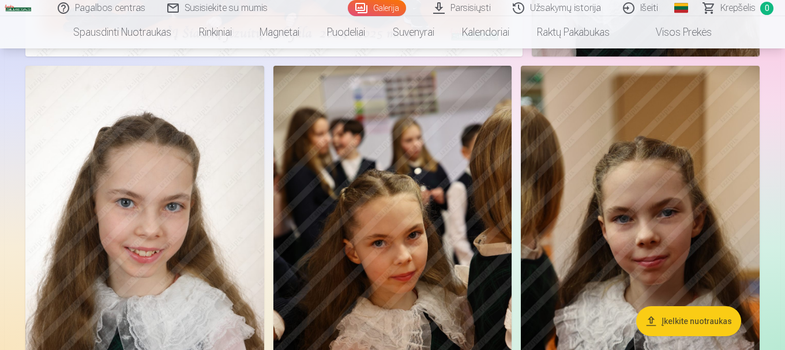
scroll to position [461, 0]
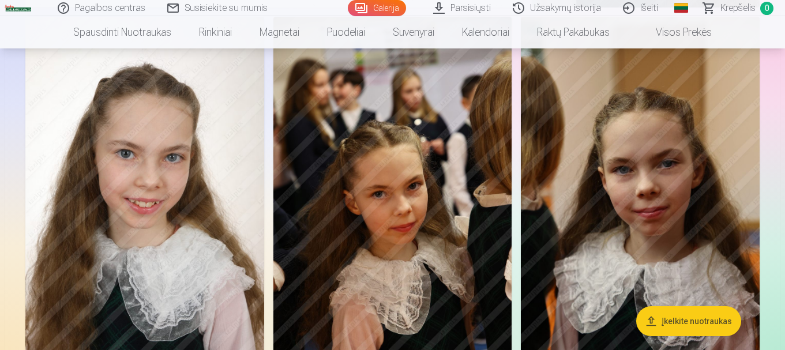
click at [631, 201] on img at bounding box center [640, 196] width 239 height 358
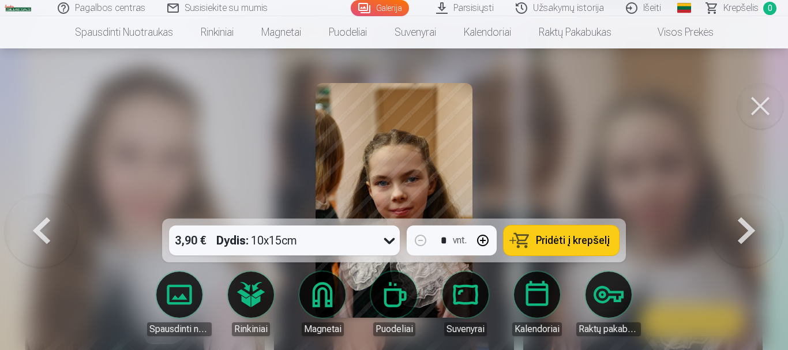
click at [752, 207] on button at bounding box center [747, 200] width 74 height 13
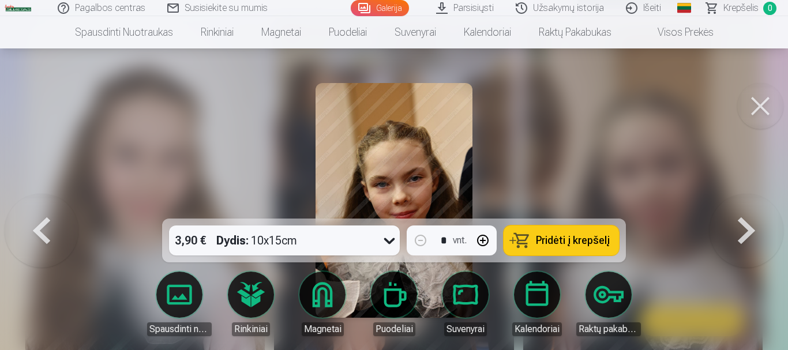
click at [752, 207] on button at bounding box center [747, 200] width 74 height 13
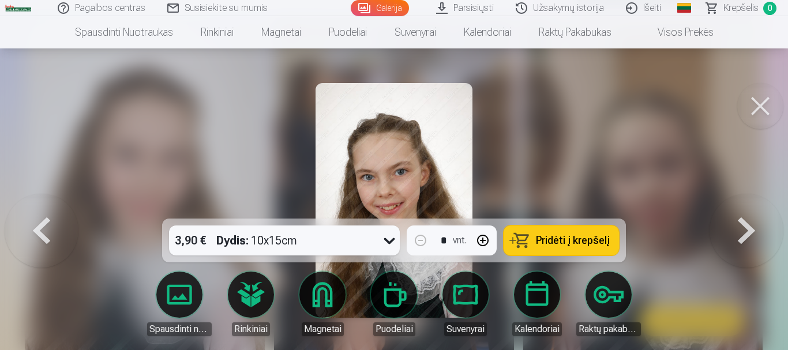
click at [43, 207] on button at bounding box center [42, 200] width 74 height 13
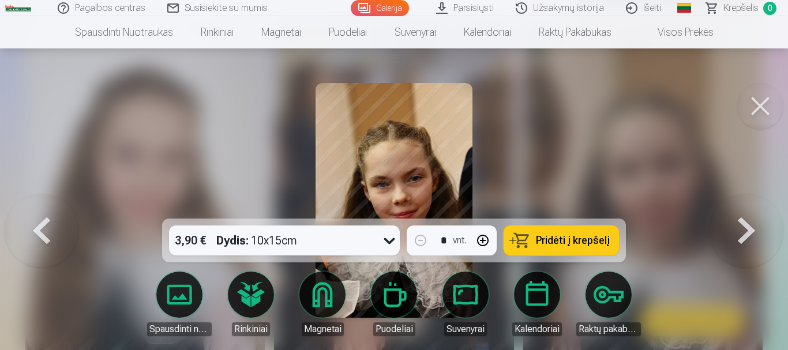
click at [43, 207] on button at bounding box center [42, 200] width 74 height 13
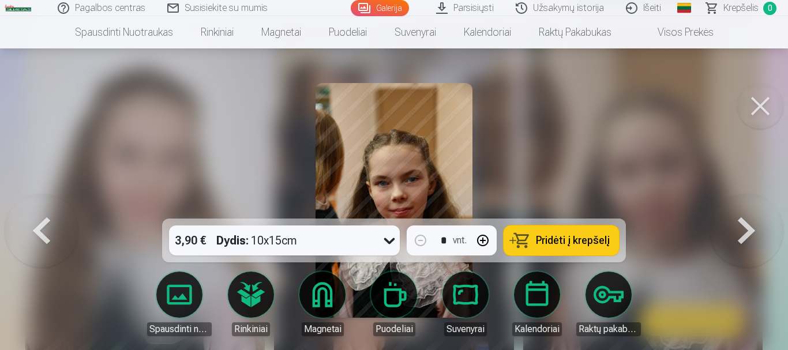
click at [43, 207] on button at bounding box center [42, 200] width 74 height 13
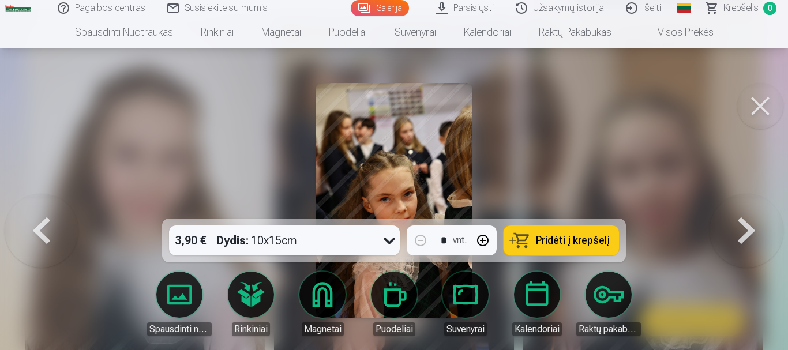
click at [43, 207] on button at bounding box center [42, 200] width 74 height 13
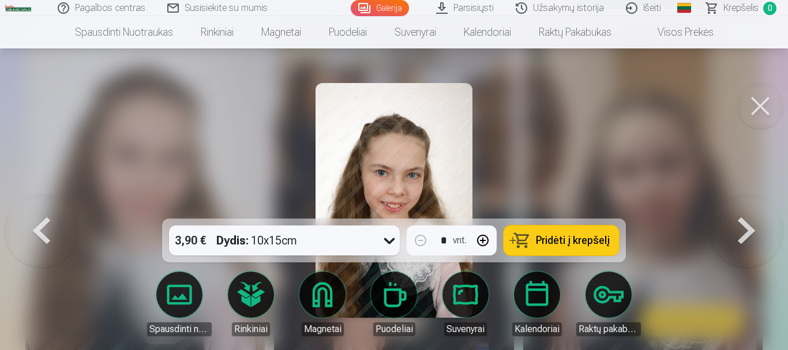
click at [43, 207] on button at bounding box center [42, 200] width 74 height 13
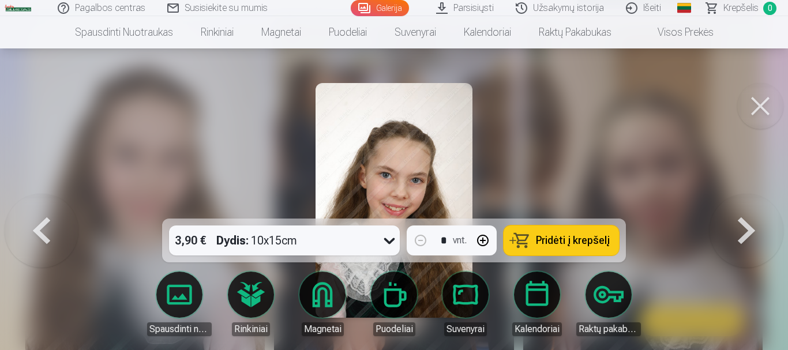
click at [43, 207] on button at bounding box center [42, 200] width 74 height 13
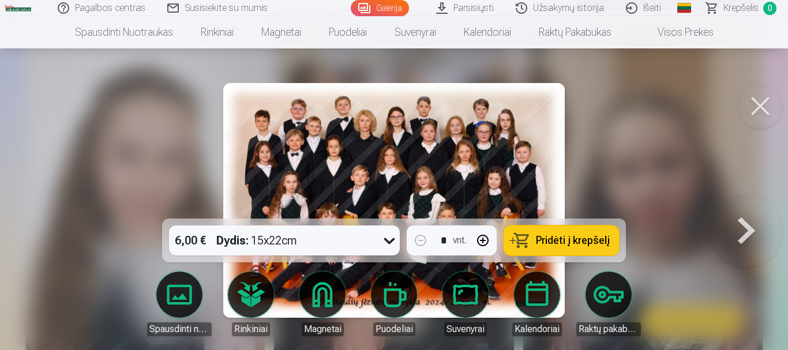
click at [523, 188] on img at bounding box center [393, 200] width 341 height 235
click at [87, 151] on div at bounding box center [394, 175] width 788 height 350
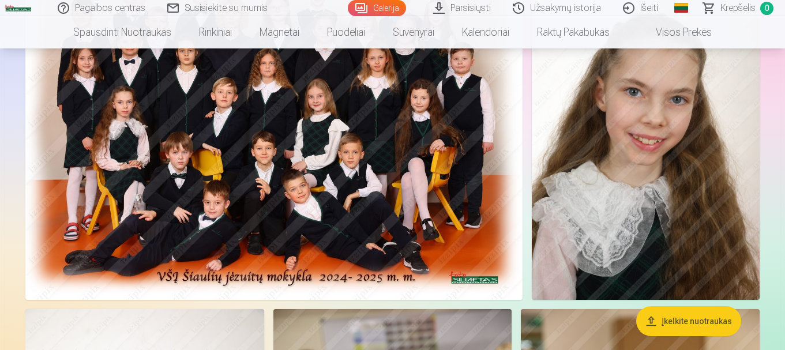
scroll to position [173, 0]
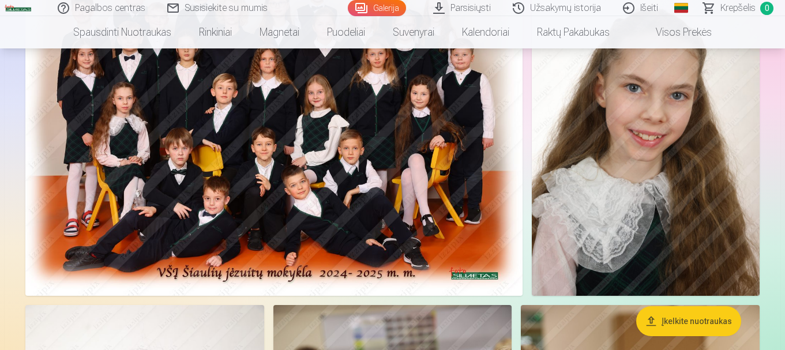
click at [379, 9] on link "Galerija" at bounding box center [377, 8] width 58 height 16
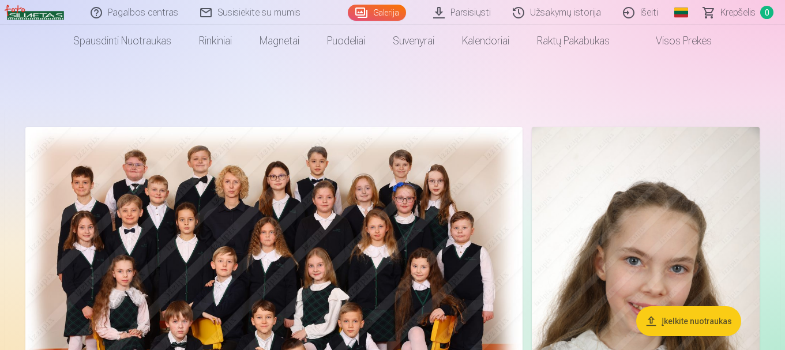
scroll to position [58, 0]
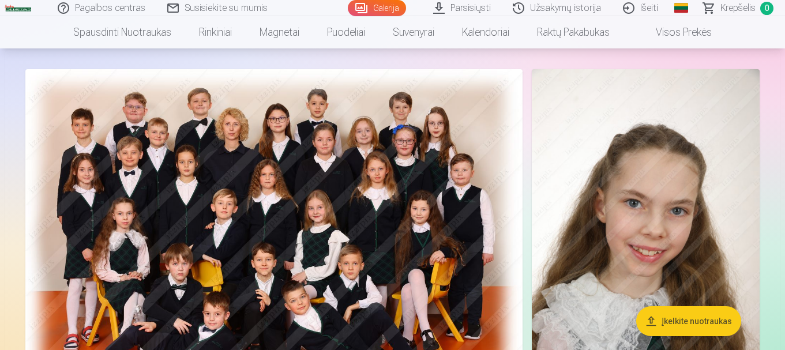
click at [319, 253] on img at bounding box center [273, 240] width 497 height 342
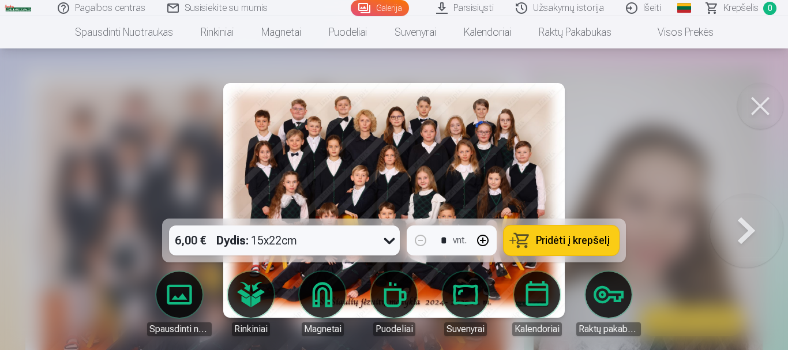
click at [651, 122] on div at bounding box center [394, 175] width 788 height 350
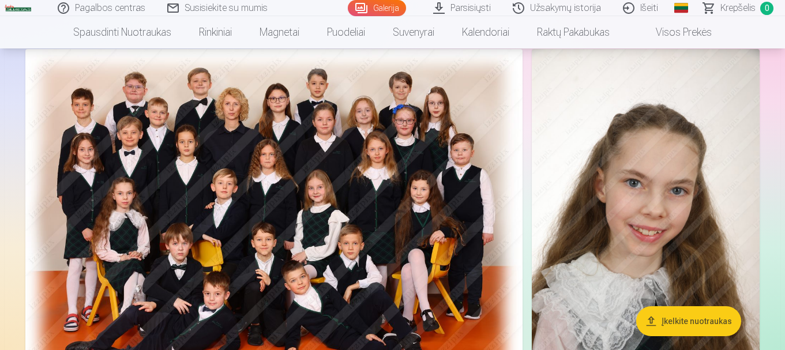
scroll to position [58, 0]
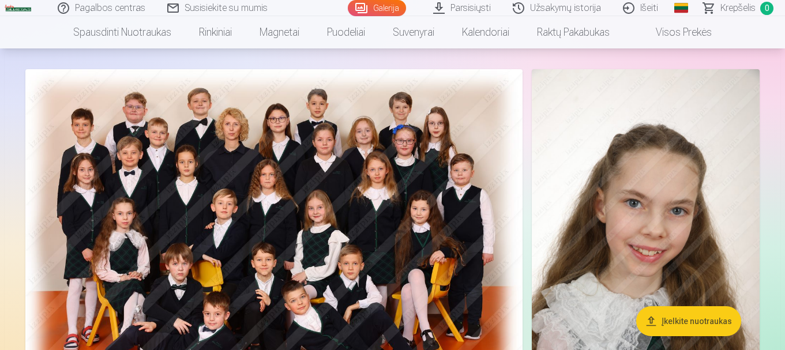
click at [369, 7] on link "Galerija" at bounding box center [377, 8] width 58 height 16
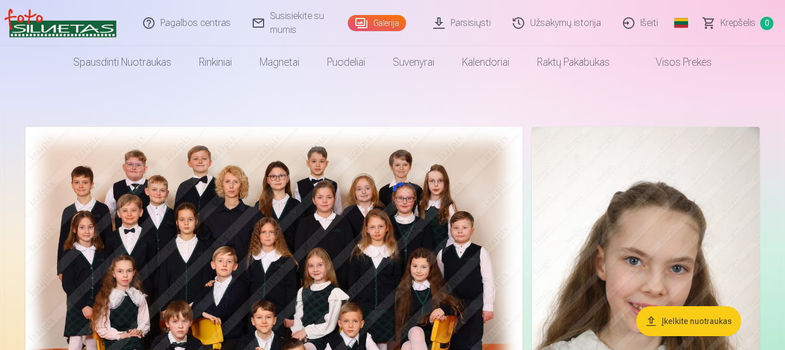
click at [359, 152] on img at bounding box center [273, 298] width 497 height 342
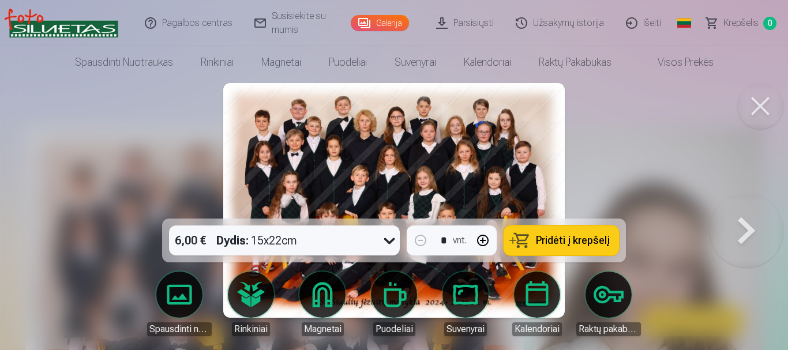
click at [358, 152] on img at bounding box center [393, 200] width 341 height 235
click at [360, 152] on img at bounding box center [393, 200] width 341 height 235
click at [698, 225] on div at bounding box center [394, 175] width 788 height 350
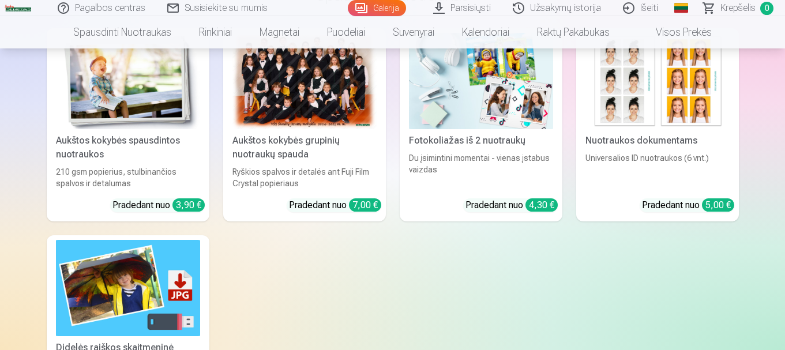
scroll to position [3461, 0]
